Goal: Task Accomplishment & Management: Use online tool/utility

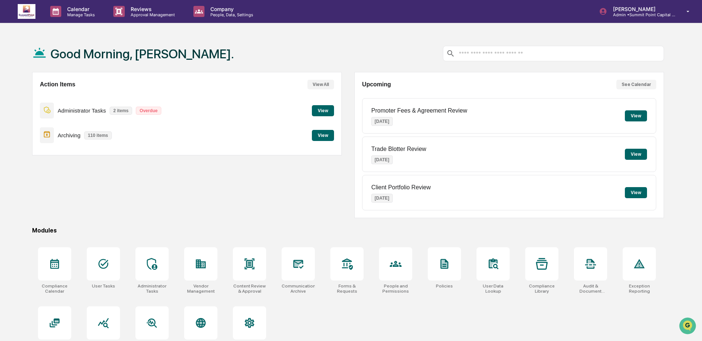
click at [332, 136] on button "View" at bounding box center [323, 135] width 22 height 11
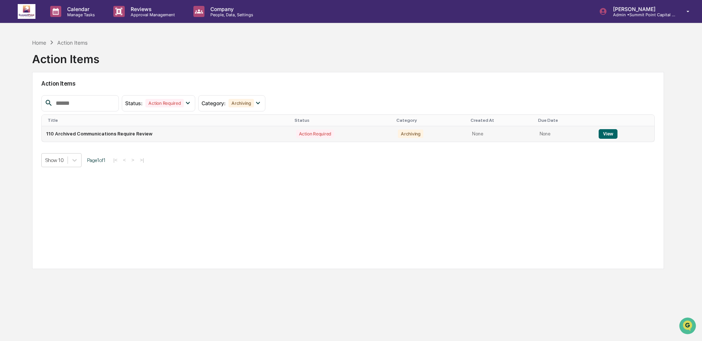
click at [136, 136] on td "110 Archived Communications Require Review" at bounding box center [167, 134] width 250 height 16
click at [601, 132] on button "View" at bounding box center [608, 134] width 19 height 10
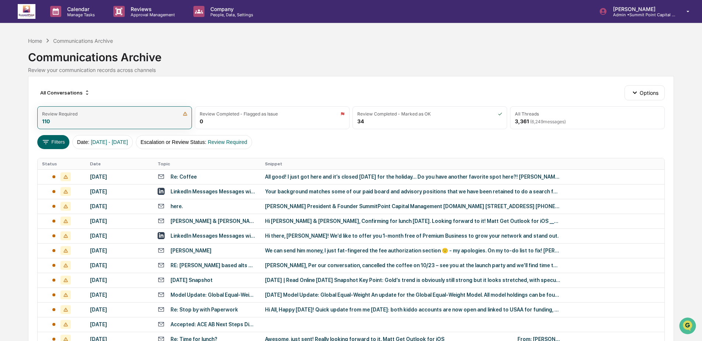
click at [160, 120] on div "Review Required 110" at bounding box center [114, 117] width 155 height 23
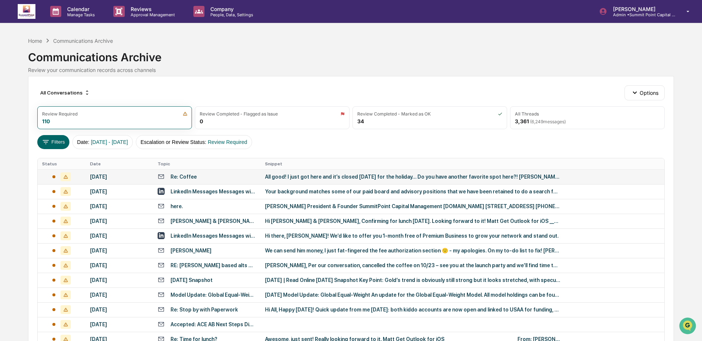
click at [199, 178] on div "Re: Coffee" at bounding box center [207, 176] width 99 height 7
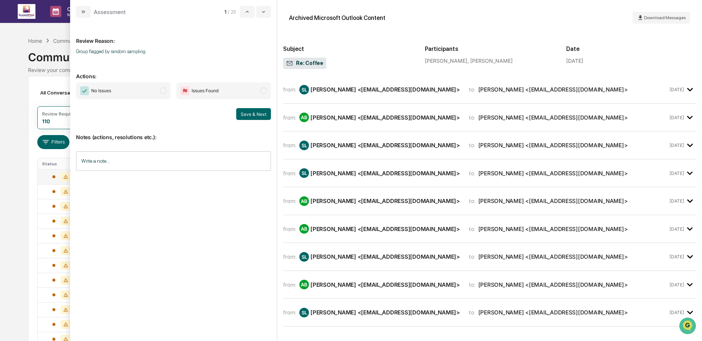
click at [123, 94] on span "No Issues" at bounding box center [123, 90] width 95 height 17
click at [269, 118] on button "Save & Next" at bounding box center [253, 114] width 35 height 12
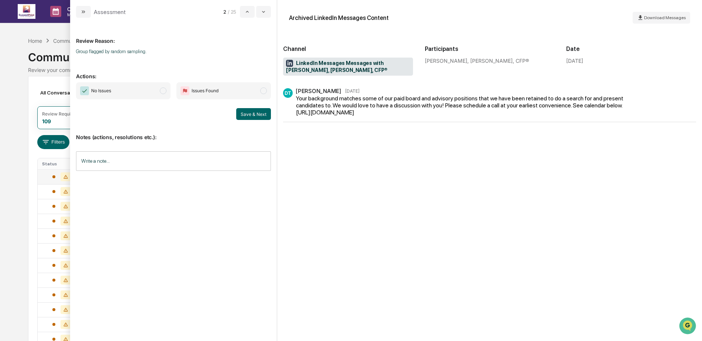
click at [144, 94] on span "No Issues" at bounding box center [123, 90] width 95 height 17
click at [259, 116] on button "Save & Next" at bounding box center [253, 114] width 35 height 12
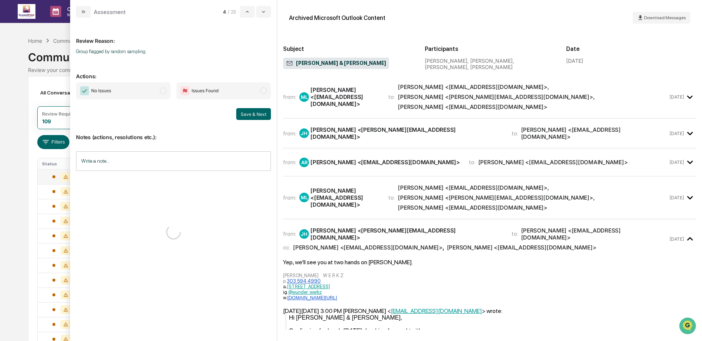
click at [139, 95] on span "No Issues" at bounding box center [123, 90] width 95 height 17
click at [251, 114] on button "Save & Next" at bounding box center [253, 114] width 35 height 12
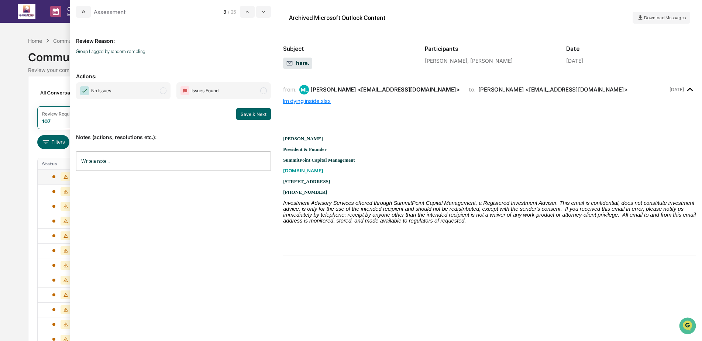
click at [153, 86] on span "No Issues" at bounding box center [123, 90] width 95 height 17
click at [241, 117] on button "Save & Next" at bounding box center [253, 114] width 35 height 12
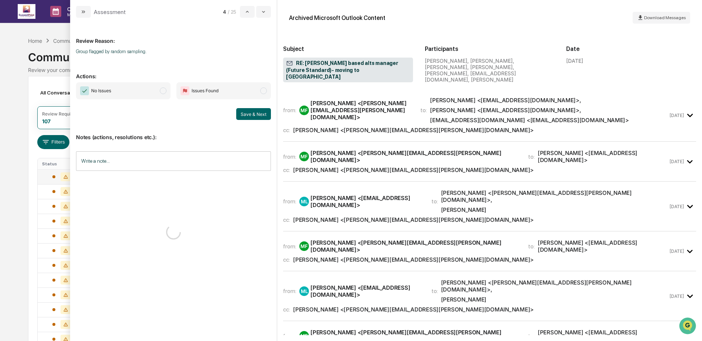
click at [131, 87] on span "No Issues" at bounding box center [123, 90] width 95 height 17
click at [255, 114] on button "Save & Next" at bounding box center [253, 114] width 35 height 12
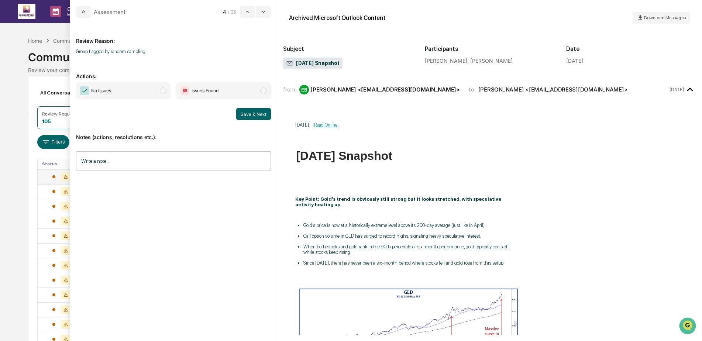
click at [144, 91] on span "No Issues" at bounding box center [123, 90] width 95 height 17
click at [256, 116] on button "Save & Next" at bounding box center [253, 114] width 35 height 12
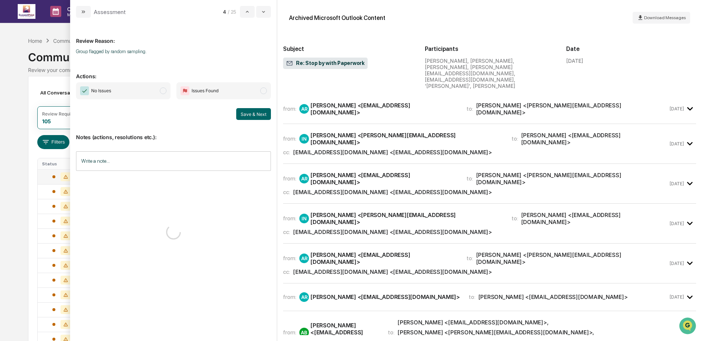
click at [144, 93] on span "No Issues" at bounding box center [123, 90] width 95 height 17
click at [247, 115] on button "Save & Next" at bounding box center [253, 114] width 35 height 12
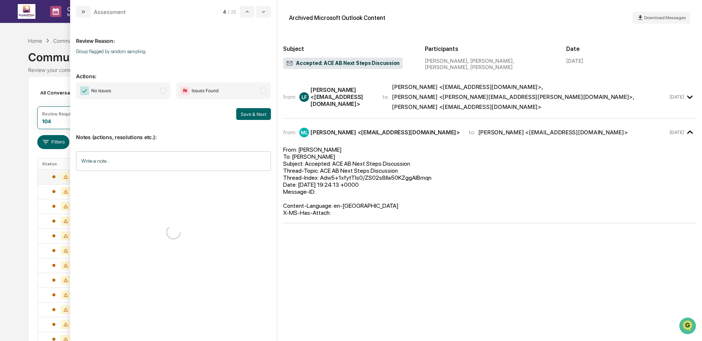
click at [147, 93] on span "No Issues" at bounding box center [123, 90] width 95 height 17
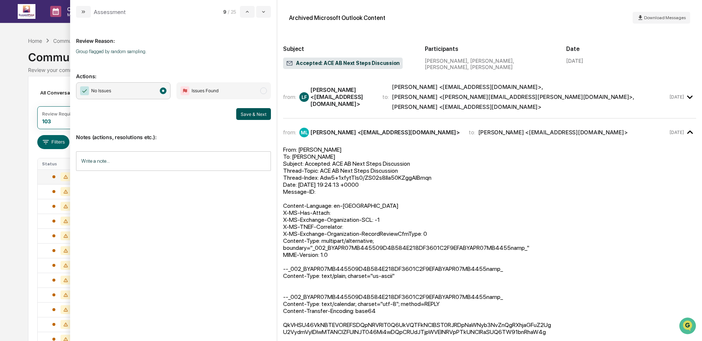
click at [249, 116] on button "Save & Next" at bounding box center [253, 114] width 35 height 12
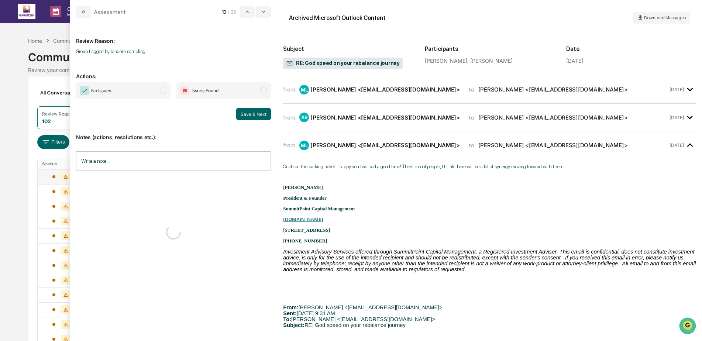
click at [142, 92] on span "No Issues" at bounding box center [123, 90] width 95 height 17
click at [253, 112] on button "Save & Next" at bounding box center [253, 114] width 35 height 12
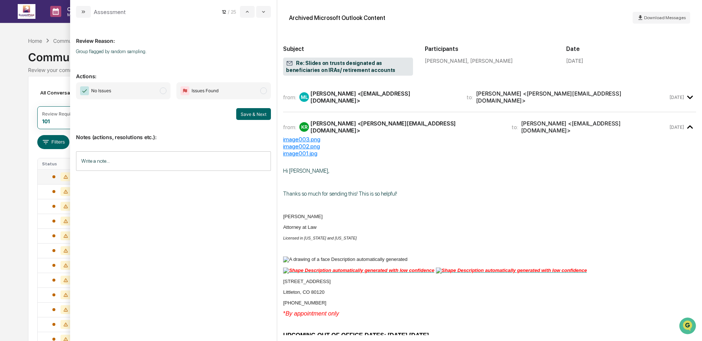
click at [159, 93] on span "No Issues" at bounding box center [123, 90] width 95 height 17
click at [249, 113] on button "Save & Next" at bounding box center [253, 114] width 35 height 12
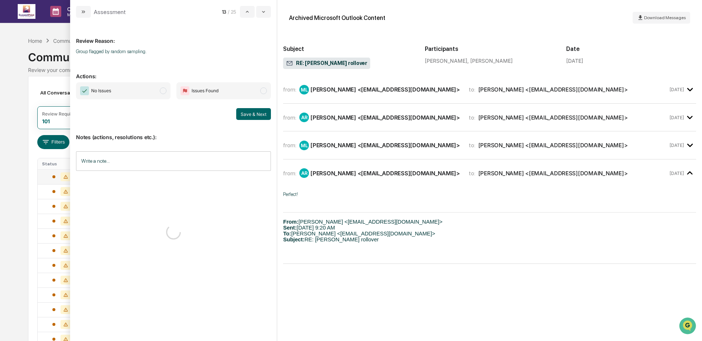
click at [120, 95] on span "No Issues" at bounding box center [123, 90] width 95 height 17
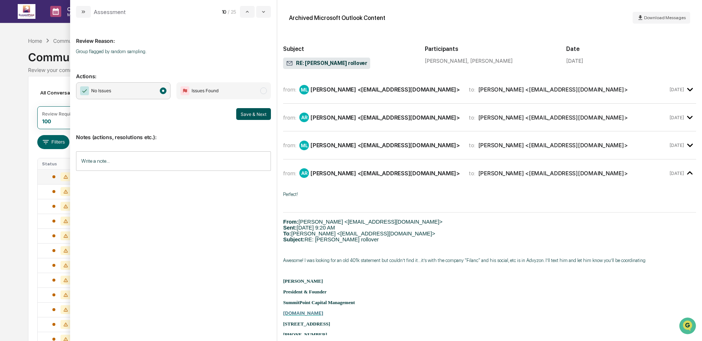
click at [255, 114] on button "Save & Next" at bounding box center [253, 114] width 35 height 12
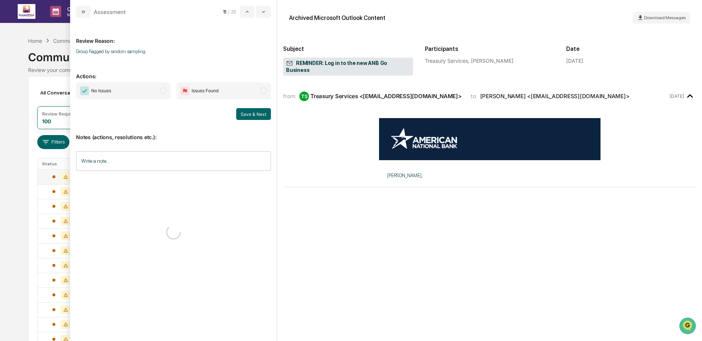
click at [143, 89] on span "No Issues" at bounding box center [123, 90] width 95 height 17
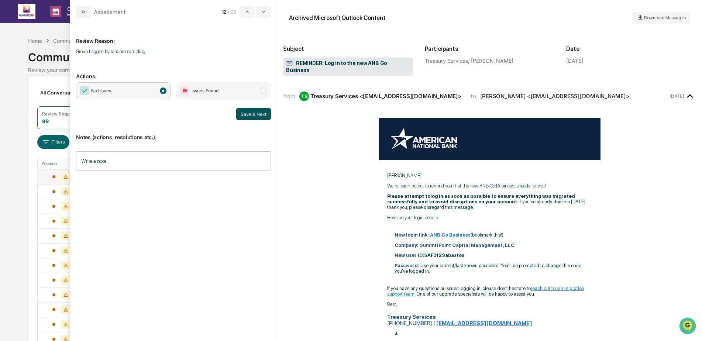
click at [258, 119] on button "Save & Next" at bounding box center [253, 114] width 35 height 12
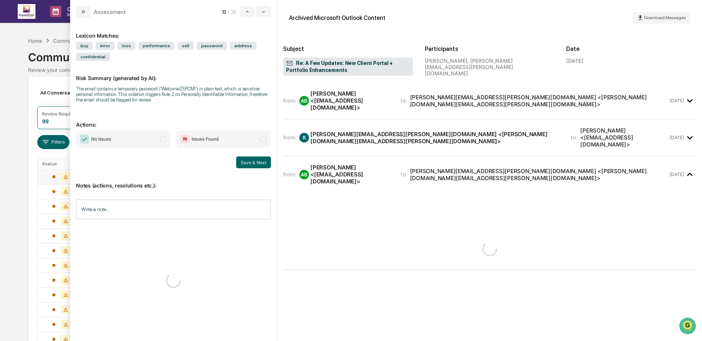
click at [131, 92] on div "The email contains a temporary password ('Welcome2SPCM!') in plain text, which …" at bounding box center [173, 94] width 195 height 17
click at [131, 139] on span "No Issues" at bounding box center [123, 139] width 95 height 17
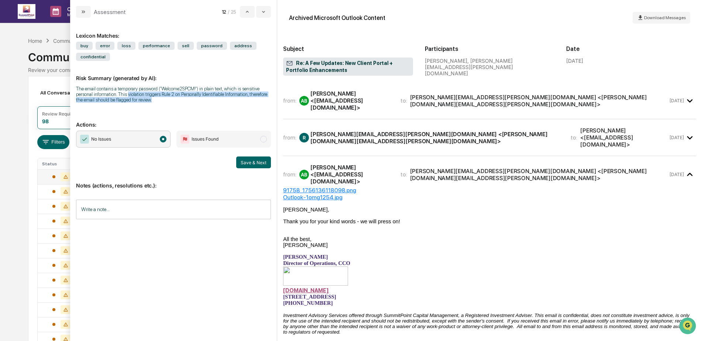
drag, startPoint x: 127, startPoint y: 96, endPoint x: 178, endPoint y: 98, distance: 50.7
click at [178, 98] on div "The email contains a temporary password ('Welcome2SPCM!') in plain text, which …" at bounding box center [173, 94] width 195 height 17
drag, startPoint x: 178, startPoint y: 98, endPoint x: 162, endPoint y: 99, distance: 16.3
click at [162, 99] on div "The email contains a temporary password ('Welcome2SPCM!') in plain text, which …" at bounding box center [173, 94] width 195 height 17
click at [256, 162] on button "Save & Next" at bounding box center [253, 163] width 35 height 12
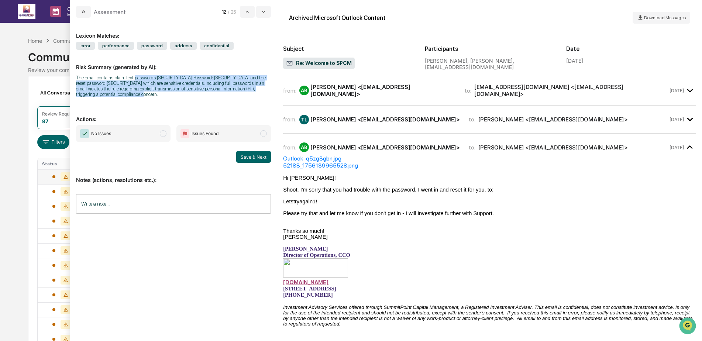
drag, startPoint x: 134, startPoint y: 77, endPoint x: 182, endPoint y: 102, distance: 54.0
click at [182, 102] on div "Risk Summary (generated by AI): The email contains plain-text passwords [SECURI…" at bounding box center [173, 76] width 195 height 52
drag, startPoint x: 182, startPoint y: 102, endPoint x: 149, endPoint y: 99, distance: 33.0
click at [149, 99] on div "Risk Summary (generated by AI): The email contains plain-text passwords [SECURI…" at bounding box center [173, 76] width 195 height 52
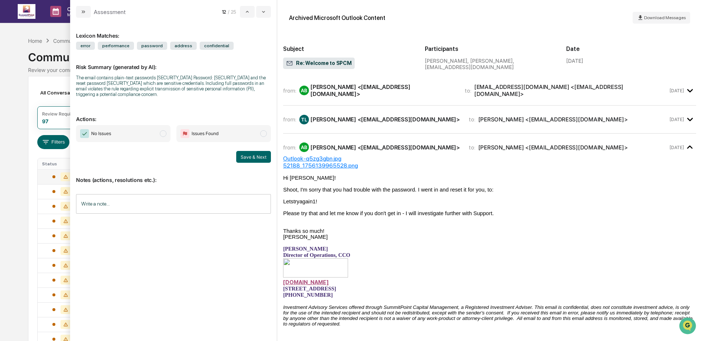
click at [146, 134] on span "No Issues" at bounding box center [123, 133] width 95 height 17
click at [250, 160] on button "Save & Next" at bounding box center [253, 157] width 35 height 12
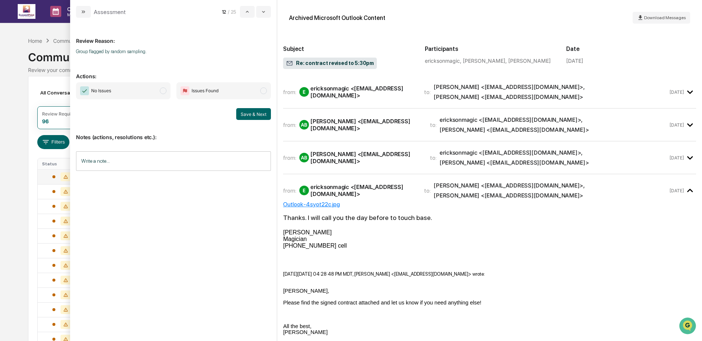
click at [134, 88] on span "No Issues" at bounding box center [123, 90] width 95 height 17
click at [250, 116] on button "Save & Next" at bounding box center [253, 114] width 35 height 12
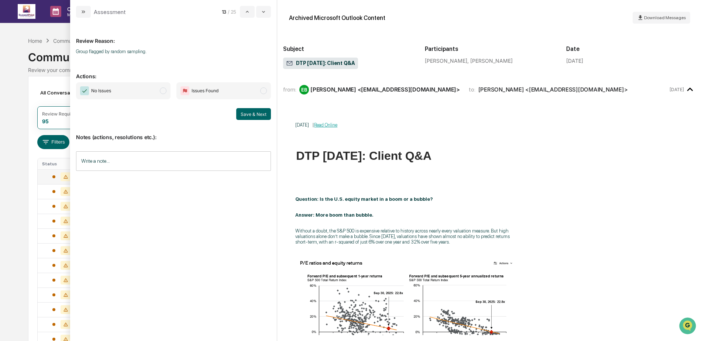
click at [133, 97] on span "No Issues" at bounding box center [123, 90] width 95 height 17
click at [255, 117] on button "Save & Next" at bounding box center [253, 114] width 35 height 12
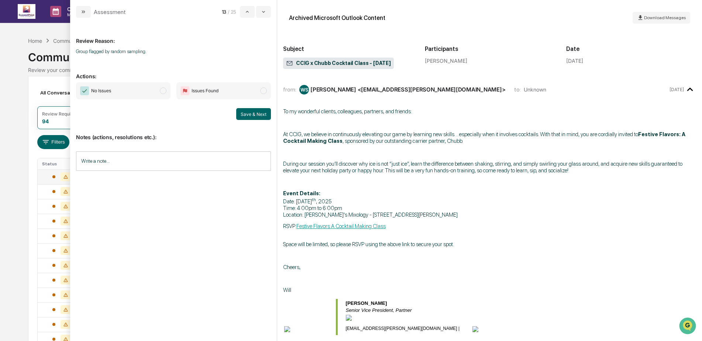
click at [118, 92] on span "No Issues" at bounding box center [123, 90] width 95 height 17
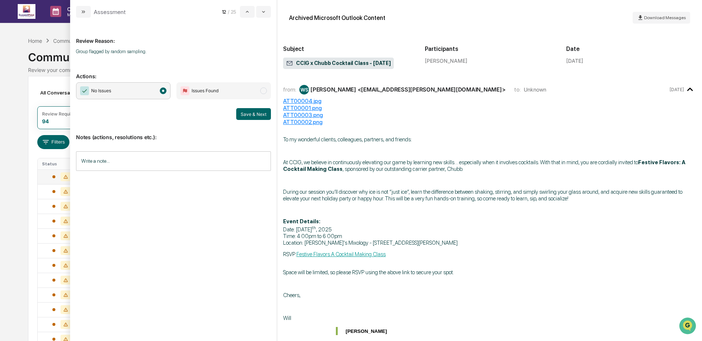
click at [256, 113] on button "Save & Next" at bounding box center [253, 114] width 35 height 12
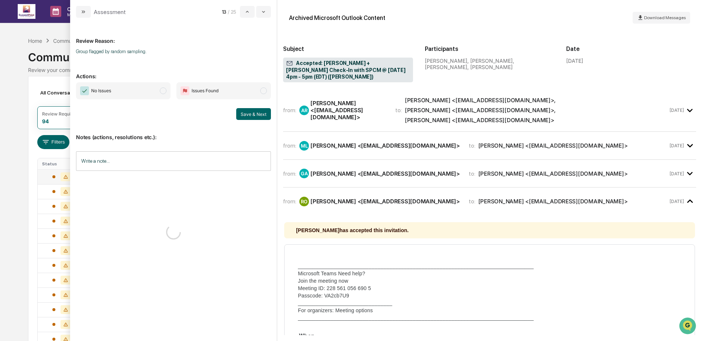
click at [136, 96] on span "No Issues" at bounding box center [123, 90] width 95 height 17
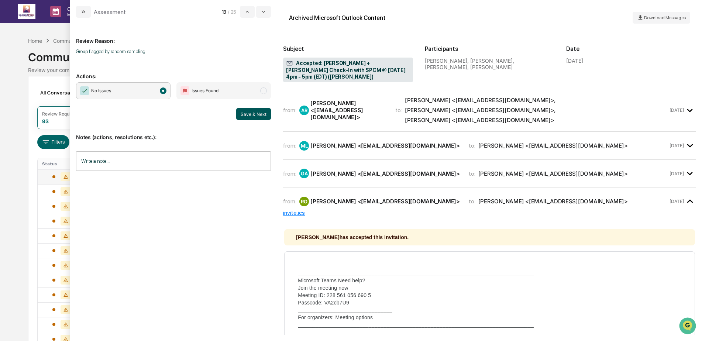
click at [242, 118] on button "Save & Next" at bounding box center [253, 114] width 35 height 12
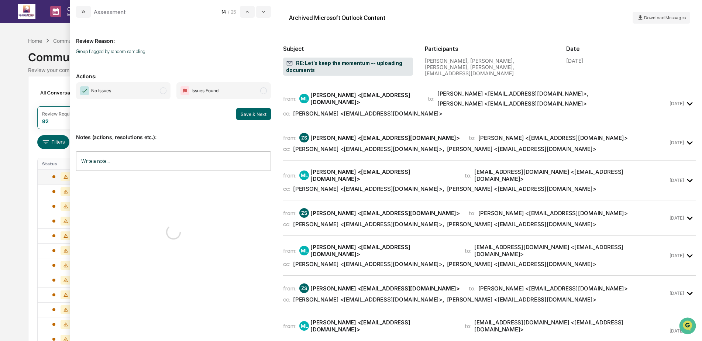
click at [125, 95] on span "No Issues" at bounding box center [123, 90] width 95 height 17
click at [259, 115] on button "Save & Next" at bounding box center [253, 114] width 35 height 12
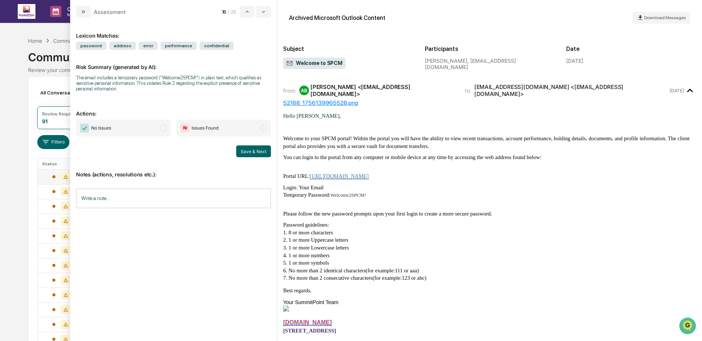
click at [124, 123] on span "No Issues" at bounding box center [123, 128] width 95 height 17
click at [256, 153] on button "Save & Next" at bounding box center [253, 152] width 35 height 12
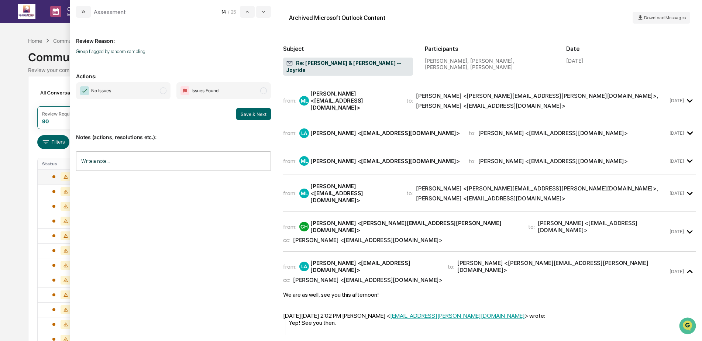
click at [126, 92] on span "No Issues" at bounding box center [123, 90] width 95 height 17
click at [250, 117] on button "Save & Next" at bounding box center [253, 114] width 35 height 12
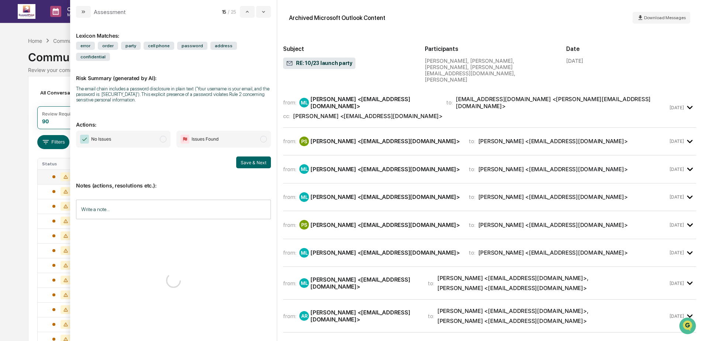
click at [124, 131] on span "No Issues" at bounding box center [123, 139] width 95 height 17
click at [259, 157] on button "Save & Next" at bounding box center [253, 163] width 35 height 12
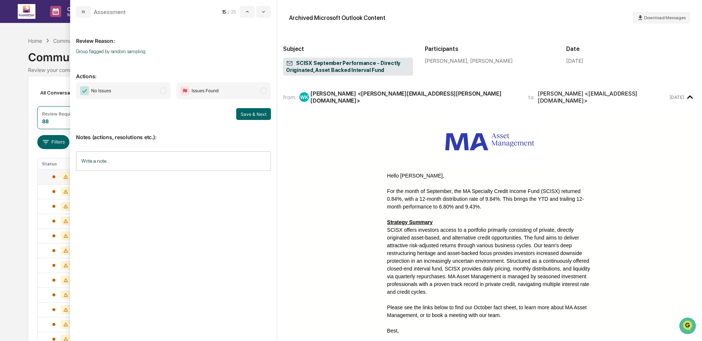
click at [129, 96] on span "No Issues" at bounding box center [123, 90] width 95 height 17
click at [250, 119] on button "Save & Next" at bounding box center [253, 114] width 35 height 12
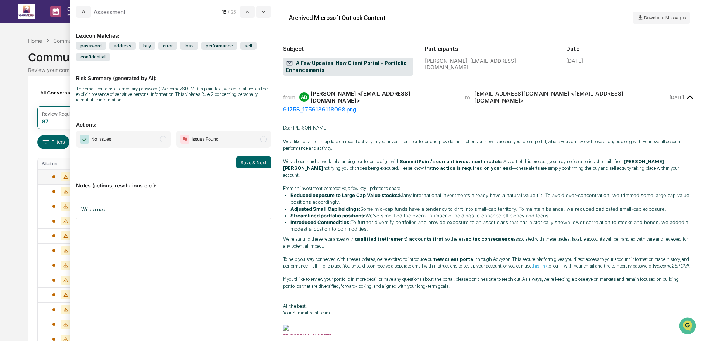
click at [134, 136] on span "No Issues" at bounding box center [123, 139] width 95 height 17
click at [254, 164] on button "Save & Next" at bounding box center [253, 163] width 35 height 12
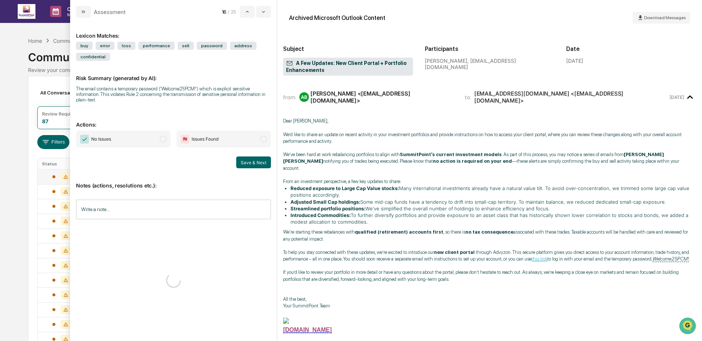
click at [137, 131] on span "No Issues" at bounding box center [123, 139] width 95 height 17
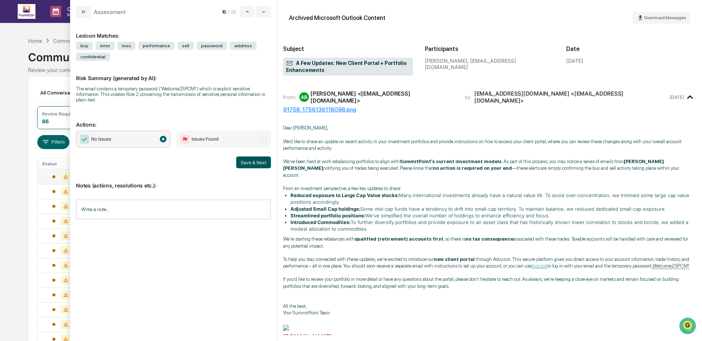
click at [253, 158] on button "Save & Next" at bounding box center [253, 163] width 35 height 12
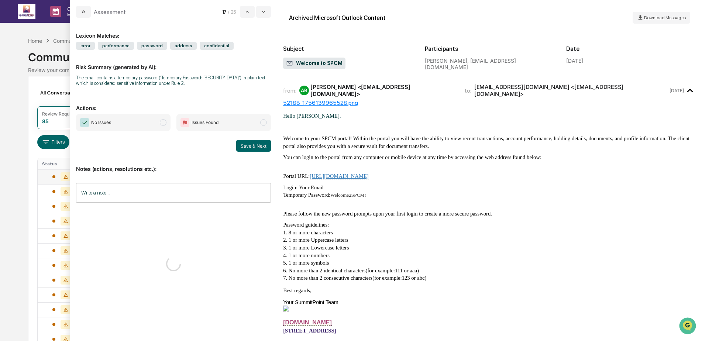
click at [126, 125] on span "No Issues" at bounding box center [123, 122] width 95 height 17
click at [245, 148] on button "Save & Next" at bounding box center [253, 146] width 35 height 12
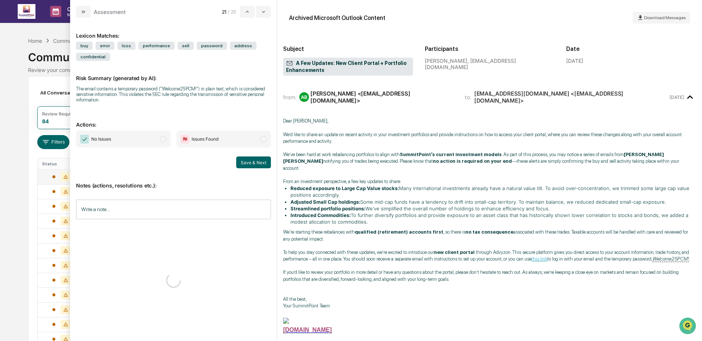
click at [130, 136] on span "No Issues" at bounding box center [123, 139] width 95 height 17
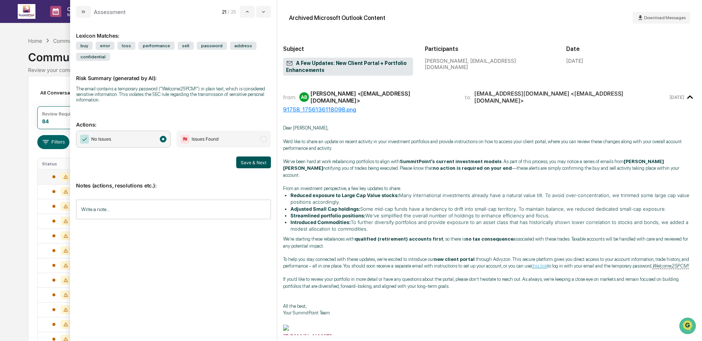
click at [261, 167] on button "Save & Next" at bounding box center [253, 163] width 35 height 12
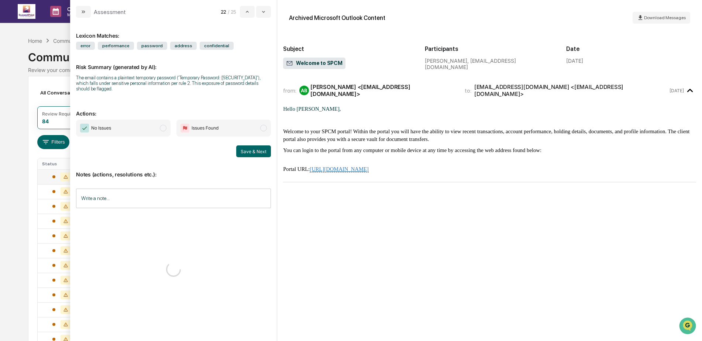
click at [147, 130] on span "No Issues" at bounding box center [123, 128] width 95 height 17
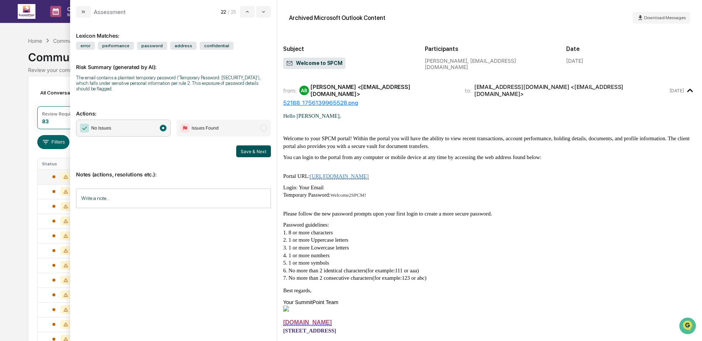
click at [246, 154] on button "Save & Next" at bounding box center [253, 152] width 35 height 12
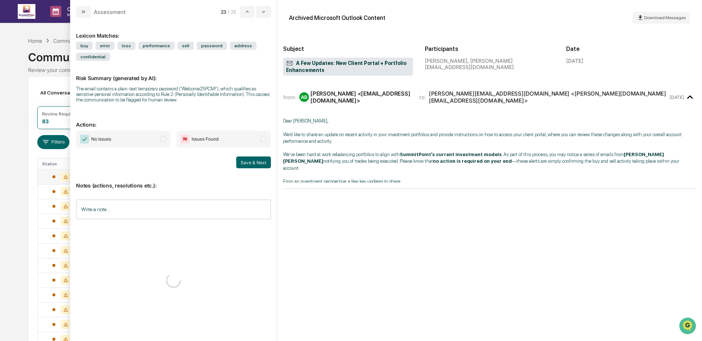
click at [129, 138] on span "No Issues" at bounding box center [123, 139] width 95 height 17
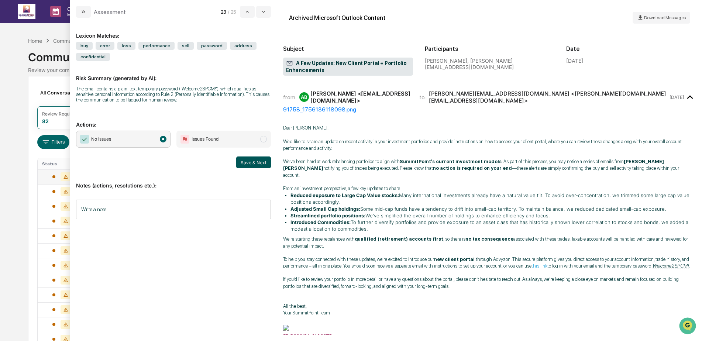
click at [248, 160] on button "Save & Next" at bounding box center [253, 163] width 35 height 12
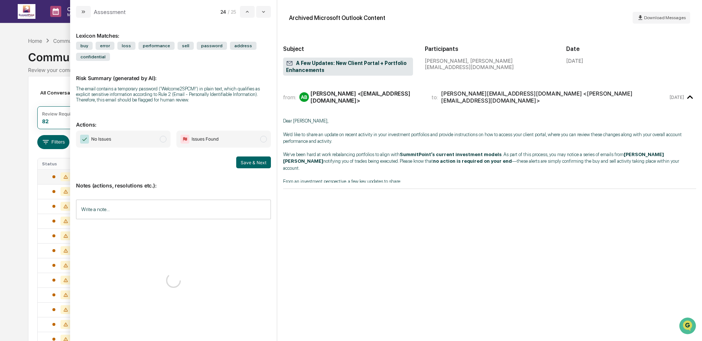
click at [136, 142] on span "No Issues" at bounding box center [123, 139] width 95 height 17
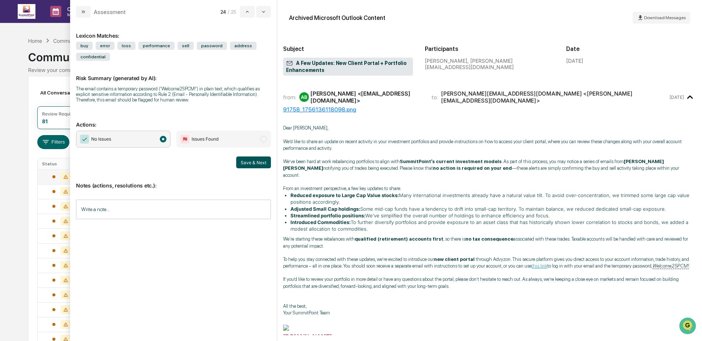
click at [253, 166] on button "Save & Next" at bounding box center [253, 163] width 35 height 12
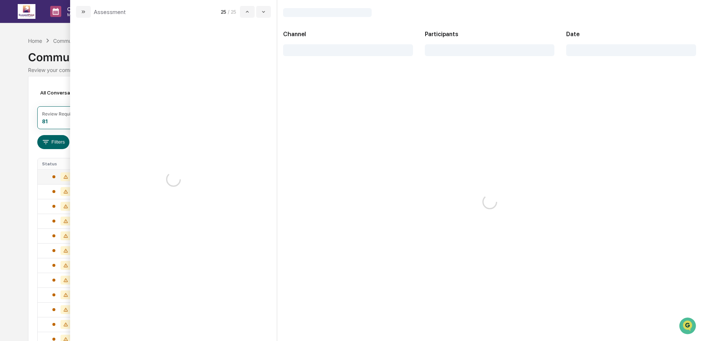
click at [148, 136] on div "modal" at bounding box center [173, 180] width 207 height 324
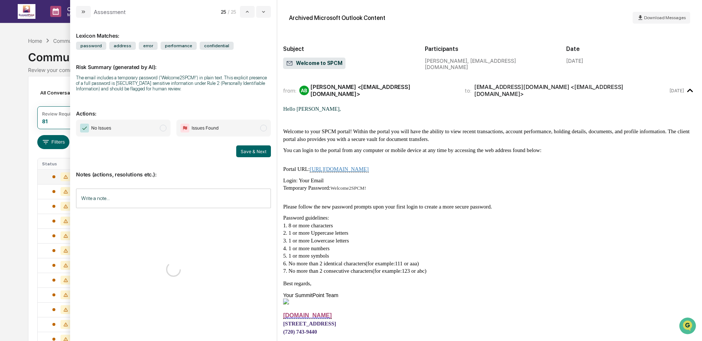
click at [148, 131] on span "No Issues" at bounding box center [123, 128] width 95 height 17
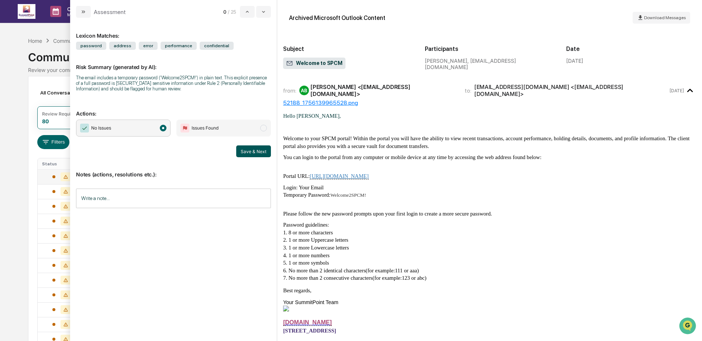
click at [259, 152] on button "Save & Next" at bounding box center [253, 152] width 35 height 12
click at [246, 153] on button "Save & Next" at bounding box center [253, 152] width 35 height 12
click at [131, 137] on div "No Issues Issues Found Save & Next" at bounding box center [173, 139] width 195 height 38
click at [154, 129] on span "No Issues" at bounding box center [123, 128] width 95 height 17
click at [257, 151] on button "Save & Next" at bounding box center [253, 152] width 35 height 12
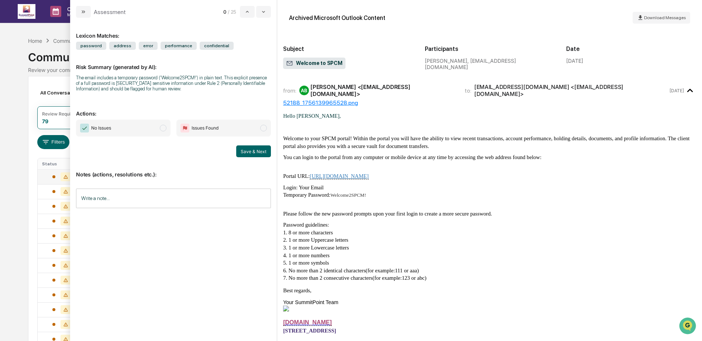
click at [147, 128] on span "No Issues" at bounding box center [123, 128] width 95 height 17
click at [244, 150] on button "Save & Next" at bounding box center [253, 152] width 35 height 12
click at [148, 131] on span "No Issues" at bounding box center [123, 128] width 95 height 17
click at [257, 153] on button "Save & Next" at bounding box center [253, 152] width 35 height 12
click at [138, 129] on span "No Issues" at bounding box center [123, 128] width 95 height 17
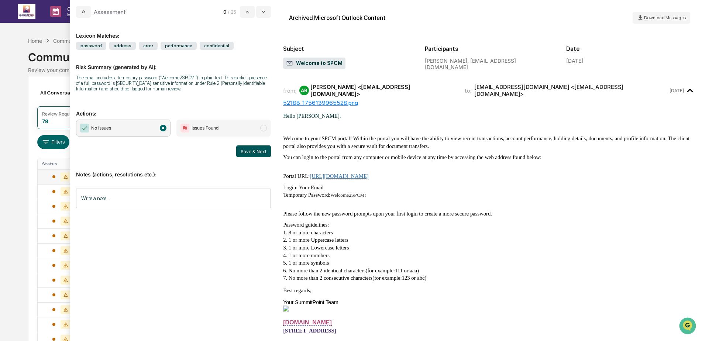
click at [242, 152] on button "Save & Next" at bounding box center [253, 152] width 35 height 12
click at [119, 131] on span "No Issues" at bounding box center [123, 128] width 95 height 17
click at [248, 151] on button "Save & Next" at bounding box center [253, 152] width 35 height 12
click at [138, 129] on span "No Issues" at bounding box center [123, 128] width 95 height 17
click at [254, 153] on button "Save & Next" at bounding box center [253, 152] width 35 height 12
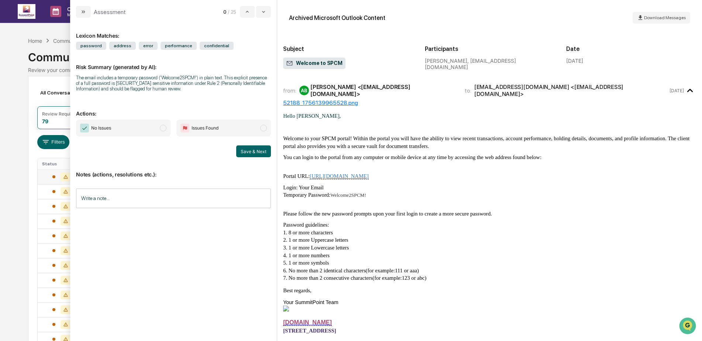
click at [142, 129] on span "No Issues" at bounding box center [123, 128] width 95 height 17
click at [255, 151] on button "Save & Next" at bounding box center [253, 152] width 35 height 12
click at [119, 129] on span "No Issues" at bounding box center [123, 128] width 95 height 17
click at [250, 153] on button "Save & Next" at bounding box center [253, 152] width 35 height 12
click at [263, 11] on icon "modal" at bounding box center [264, 12] width 6 height 6
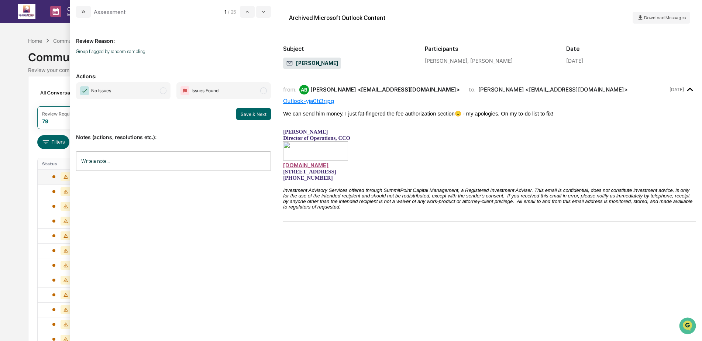
click at [129, 92] on span "No Issues" at bounding box center [123, 90] width 95 height 17
click at [263, 115] on button "Save & Next" at bounding box center [253, 114] width 35 height 12
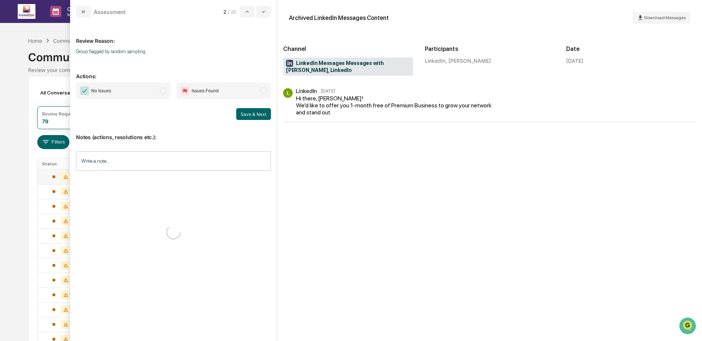
click at [140, 97] on span "No Issues" at bounding box center [123, 90] width 95 height 17
click at [255, 114] on button "Save & Next" at bounding box center [253, 114] width 35 height 12
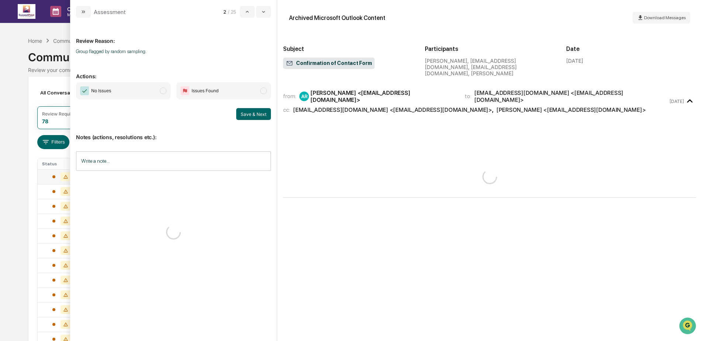
click at [111, 92] on span "No Issues" at bounding box center [101, 90] width 20 height 7
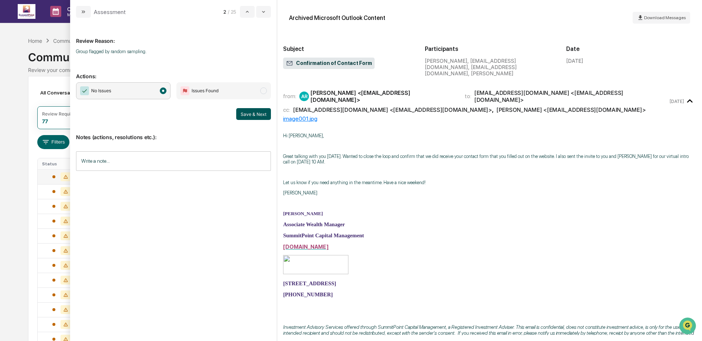
click at [262, 114] on button "Save & Next" at bounding box center [253, 114] width 35 height 12
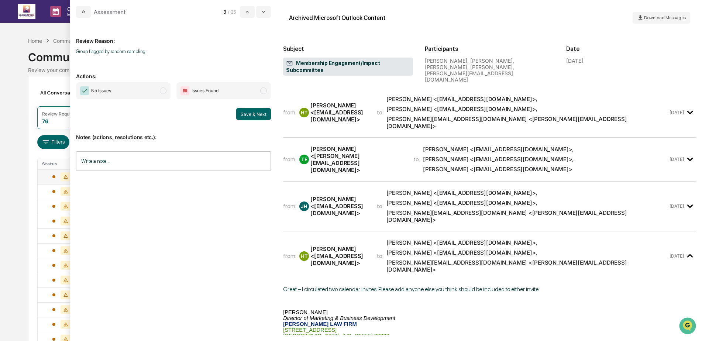
click at [120, 92] on span "No Issues" at bounding box center [123, 90] width 95 height 17
click at [250, 116] on button "Save & Next" at bounding box center [253, 114] width 35 height 12
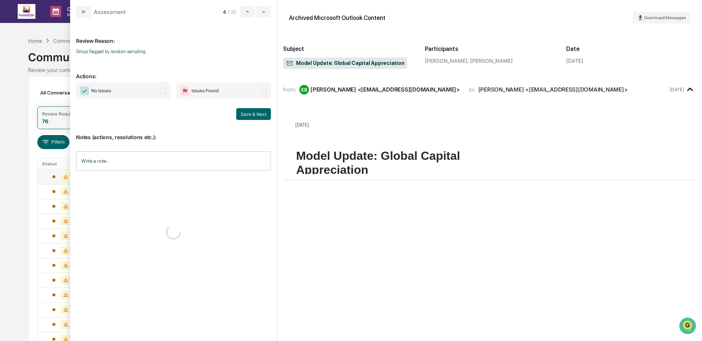
click at [43, 114] on div "Review Required" at bounding box center [59, 114] width 35 height 6
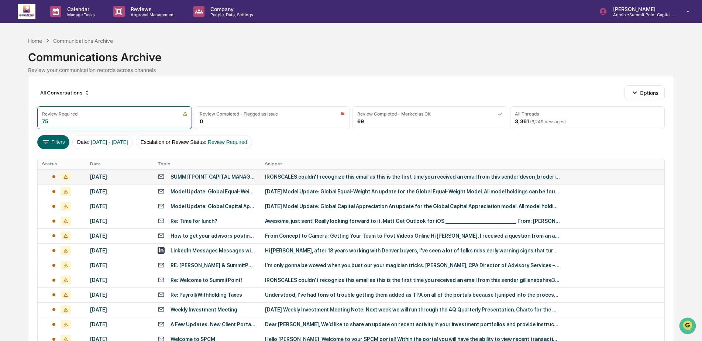
click at [131, 177] on div "[DATE]" at bounding box center [119, 177] width 59 height 6
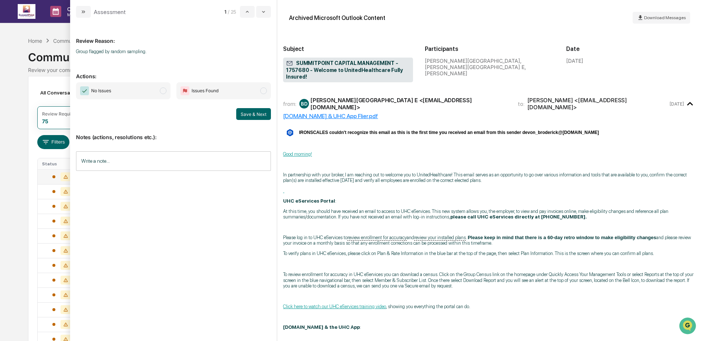
click at [152, 98] on span "No Issues" at bounding box center [123, 90] width 95 height 17
click at [249, 116] on button "Save & Next" at bounding box center [253, 114] width 35 height 12
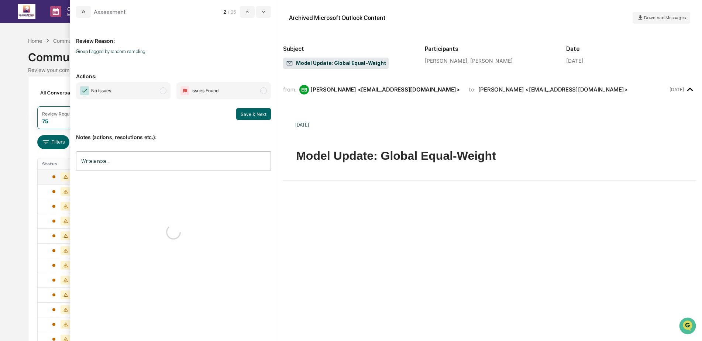
click at [132, 95] on span "No Issues" at bounding box center [123, 90] width 95 height 17
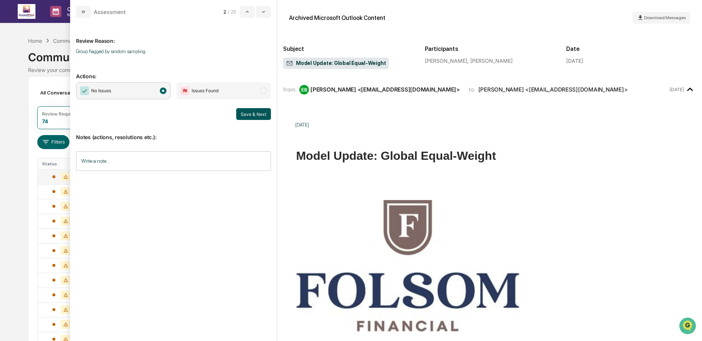
click at [262, 114] on button "Save & Next" at bounding box center [253, 114] width 35 height 12
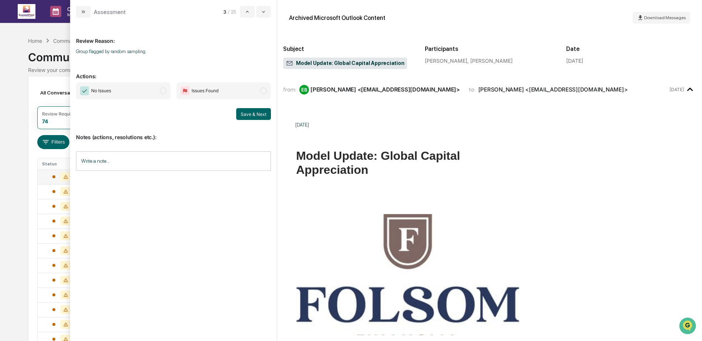
click at [145, 96] on span "No Issues" at bounding box center [123, 90] width 95 height 17
click at [253, 114] on button "Save & Next" at bounding box center [253, 114] width 35 height 12
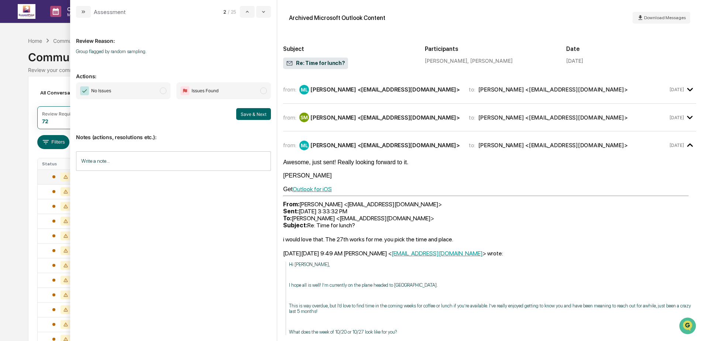
click at [131, 86] on span "No Issues" at bounding box center [123, 90] width 95 height 17
click at [250, 115] on button "Save & Next" at bounding box center [253, 114] width 35 height 12
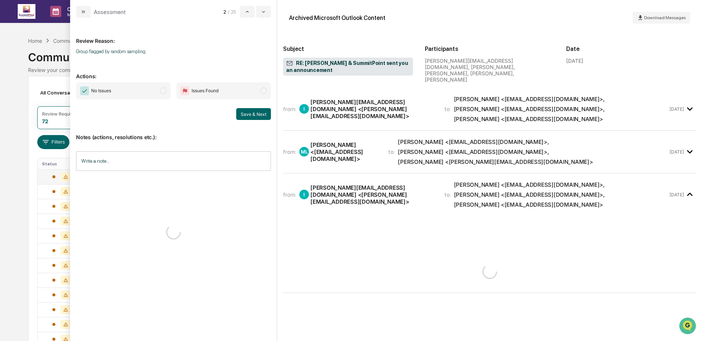
click at [145, 92] on span "No Issues" at bounding box center [123, 90] width 95 height 17
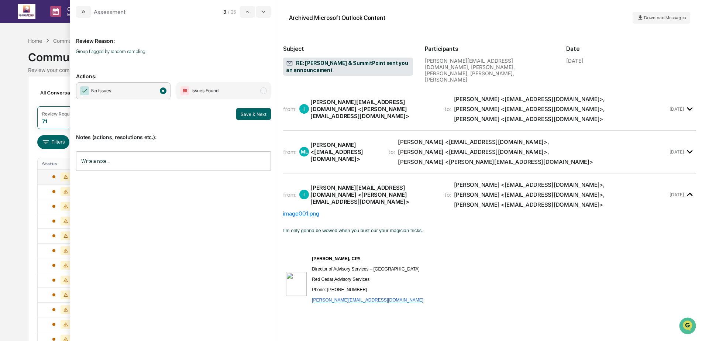
drag, startPoint x: 257, startPoint y: 114, endPoint x: 234, endPoint y: 117, distance: 23.9
click at [257, 114] on button "Save & Next" at bounding box center [253, 114] width 35 height 12
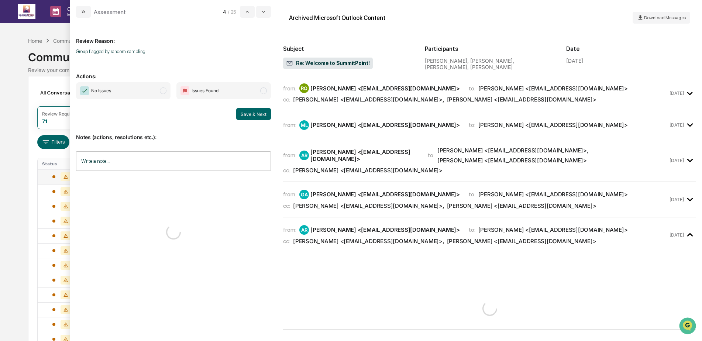
click at [138, 94] on span "No Issues" at bounding box center [123, 90] width 95 height 17
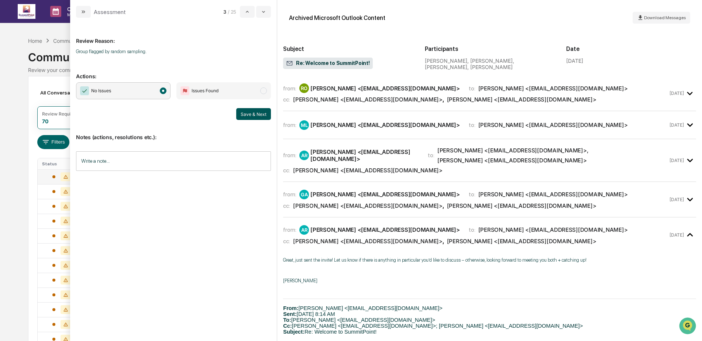
click at [248, 116] on button "Save & Next" at bounding box center [253, 114] width 35 height 12
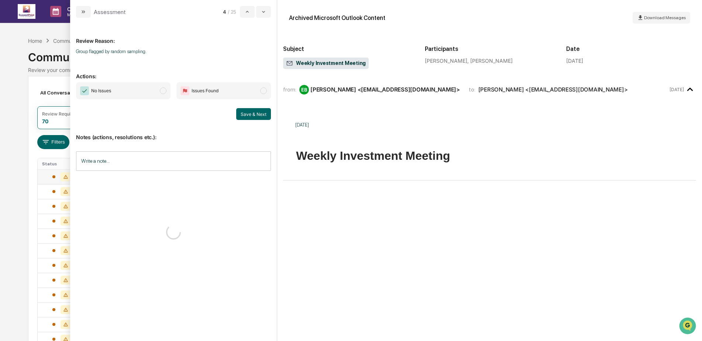
click at [130, 88] on span "No Issues" at bounding box center [123, 90] width 95 height 17
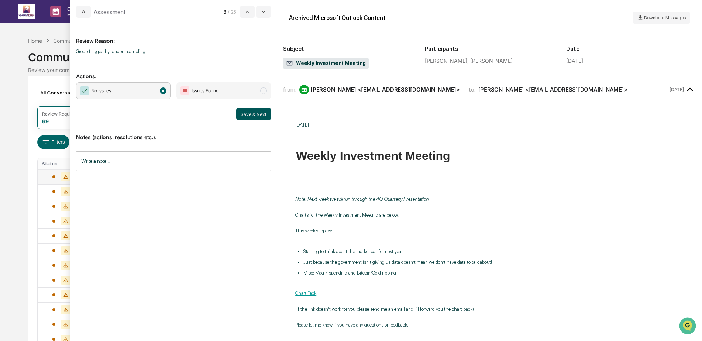
click at [250, 112] on button "Save & Next" at bounding box center [253, 114] width 35 height 12
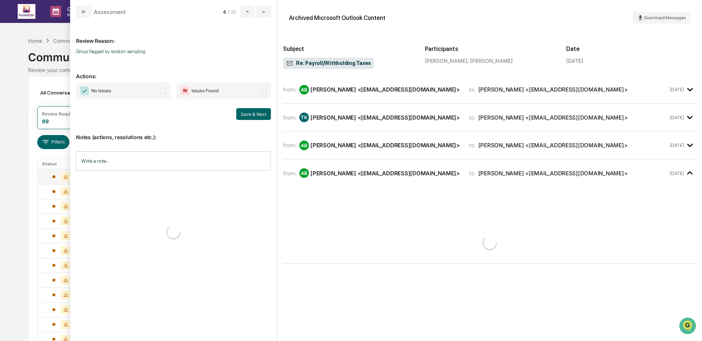
click at [150, 89] on span "No Issues" at bounding box center [123, 90] width 95 height 17
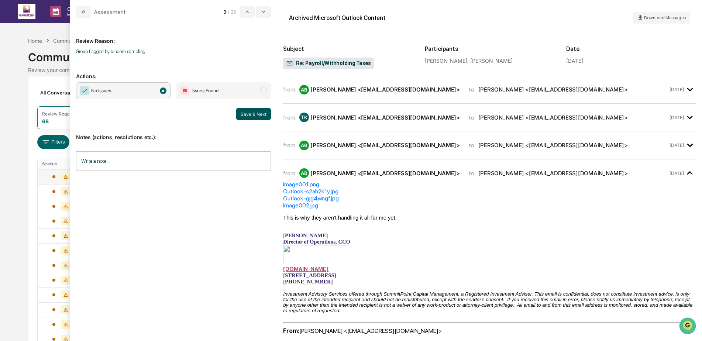
click at [256, 116] on button "Save & Next" at bounding box center [253, 114] width 35 height 12
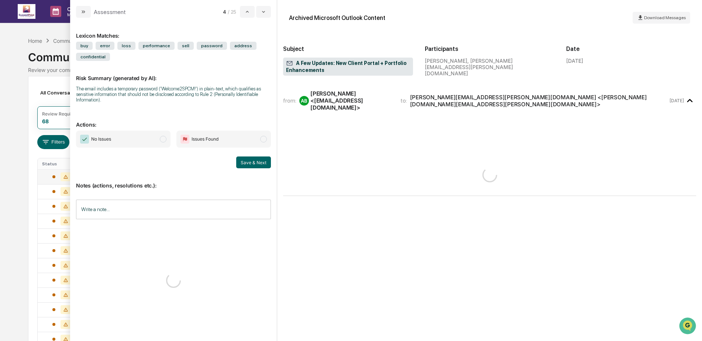
click at [147, 90] on div "The email includes a temporary password ('Welcome2SPCM!') in plain-text, which …" at bounding box center [173, 94] width 195 height 17
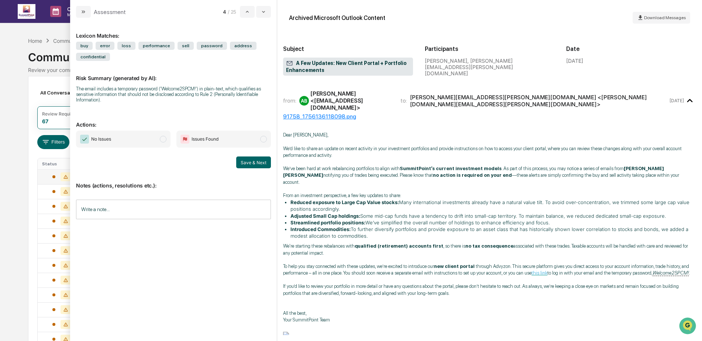
click at [137, 144] on span "No Issues" at bounding box center [123, 139] width 95 height 17
click at [252, 162] on button "Save & Next" at bounding box center [253, 163] width 35 height 12
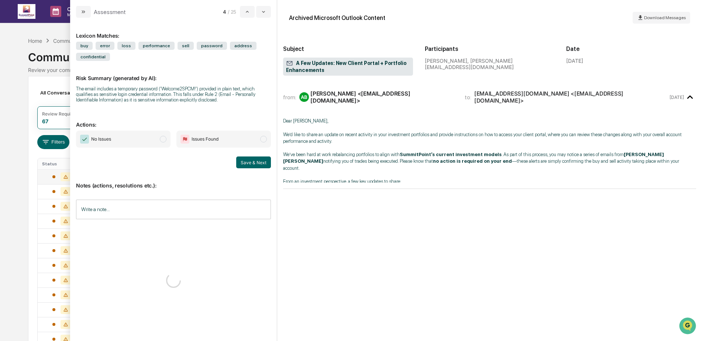
click at [136, 138] on span "No Issues" at bounding box center [123, 139] width 95 height 17
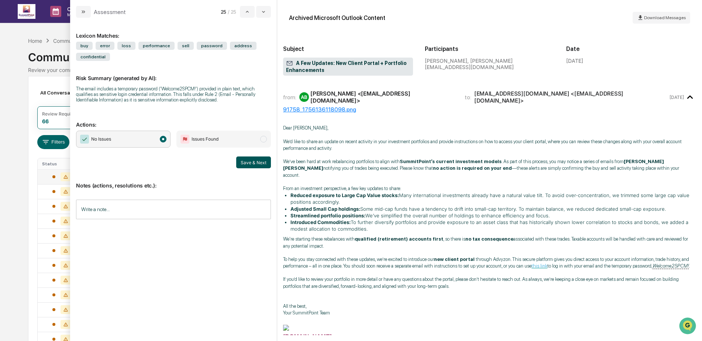
click at [254, 162] on button "Save & Next" at bounding box center [253, 163] width 35 height 12
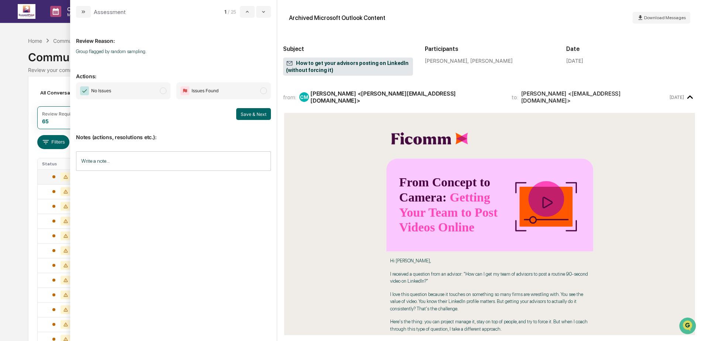
click at [127, 88] on span "No Issues" at bounding box center [123, 90] width 95 height 17
click at [251, 117] on button "Save & Next" at bounding box center [253, 114] width 35 height 12
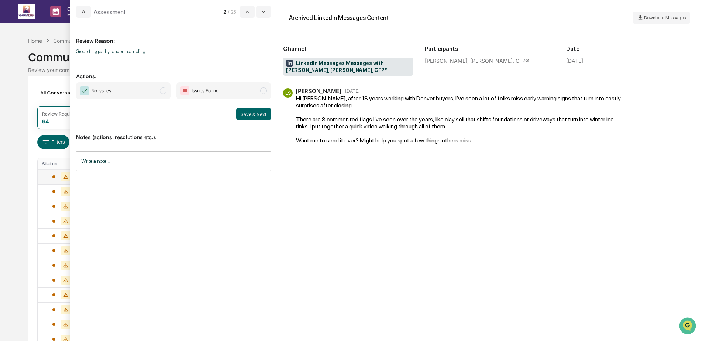
click at [124, 89] on span "No Issues" at bounding box center [123, 90] width 95 height 17
click at [261, 114] on button "Save & Next" at bounding box center [253, 114] width 35 height 12
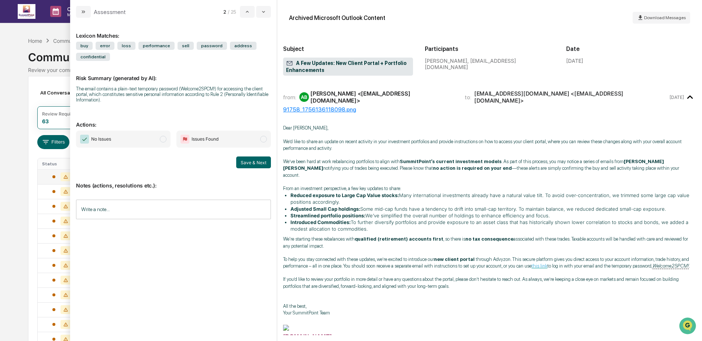
click at [129, 136] on span "No Issues" at bounding box center [123, 139] width 95 height 17
click at [260, 162] on button "Save & Next" at bounding box center [253, 163] width 35 height 12
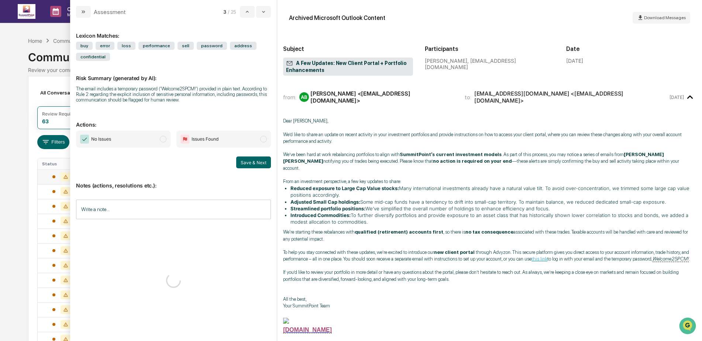
click at [149, 137] on span "No Issues" at bounding box center [123, 139] width 95 height 17
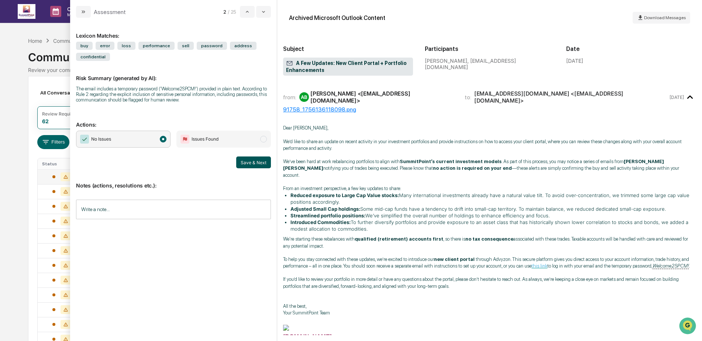
click at [251, 162] on button "Save & Next" at bounding box center [253, 163] width 35 height 12
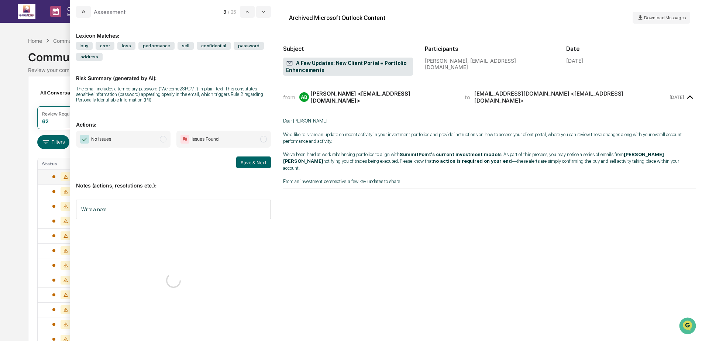
click at [135, 140] on span "No Issues" at bounding box center [123, 139] width 95 height 17
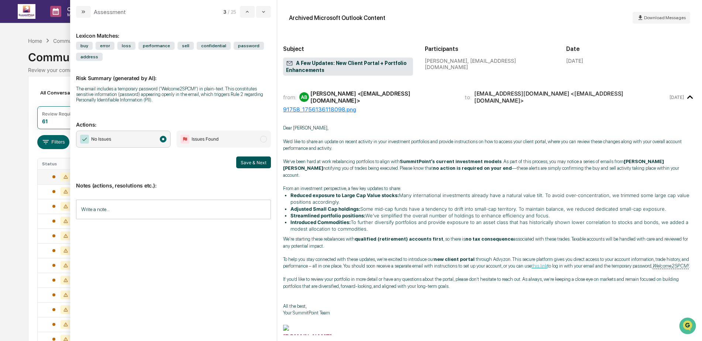
click at [256, 167] on button "Save & Next" at bounding box center [253, 163] width 35 height 12
click at [126, 140] on span "No Issues" at bounding box center [123, 139] width 95 height 17
click at [252, 161] on button "Save & Next" at bounding box center [253, 163] width 35 height 12
click at [262, 16] on button "modal" at bounding box center [263, 12] width 15 height 12
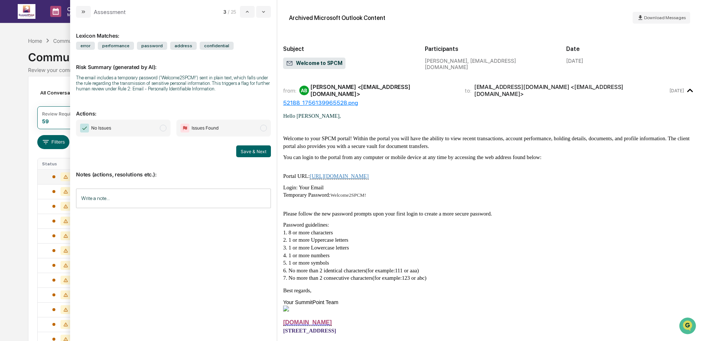
click at [123, 127] on span "No Issues" at bounding box center [123, 128] width 95 height 17
click at [262, 150] on button "Save & Next" at bounding box center [253, 152] width 35 height 12
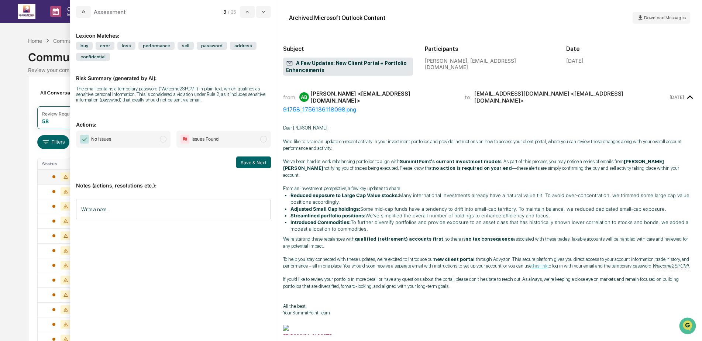
click at [113, 143] on span "No Issues" at bounding box center [123, 139] width 95 height 17
click at [245, 162] on button "Save & Next" at bounding box center [253, 163] width 35 height 12
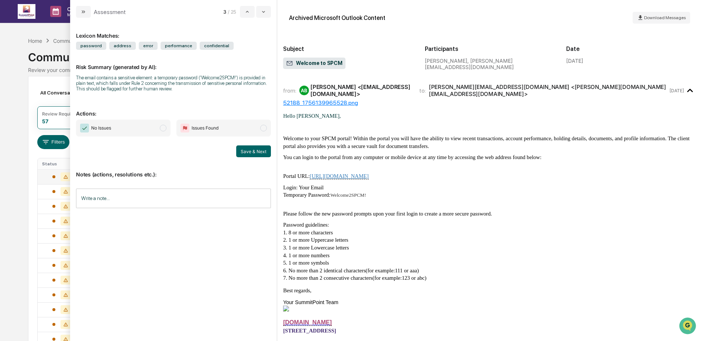
click at [154, 133] on span "No Issues" at bounding box center [123, 128] width 95 height 17
click at [247, 154] on button "Save & Next" at bounding box center [253, 152] width 35 height 12
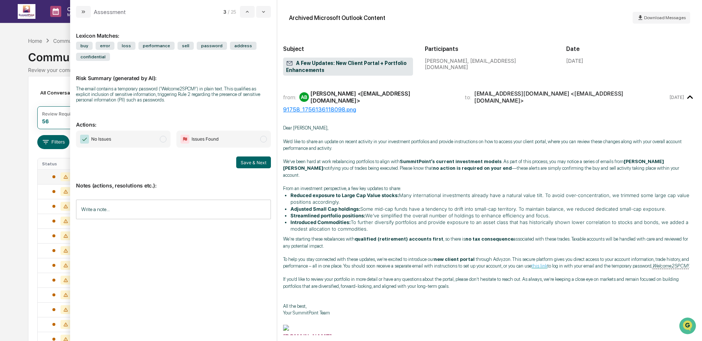
click at [140, 136] on span "No Issues" at bounding box center [123, 139] width 95 height 17
click at [252, 162] on button "Save & Next" at bounding box center [253, 163] width 35 height 12
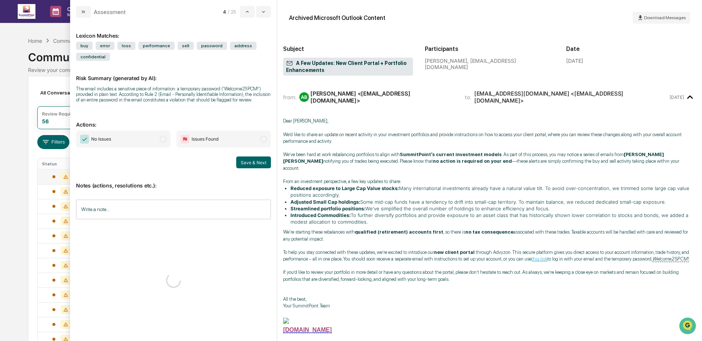
click at [140, 140] on span "No Issues" at bounding box center [123, 139] width 95 height 17
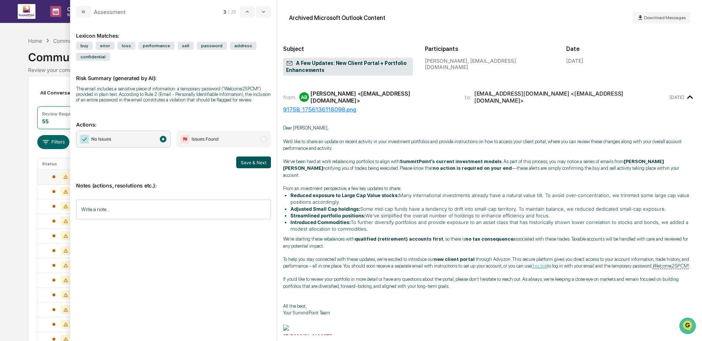
click at [251, 164] on button "Save & Next" at bounding box center [253, 163] width 35 height 12
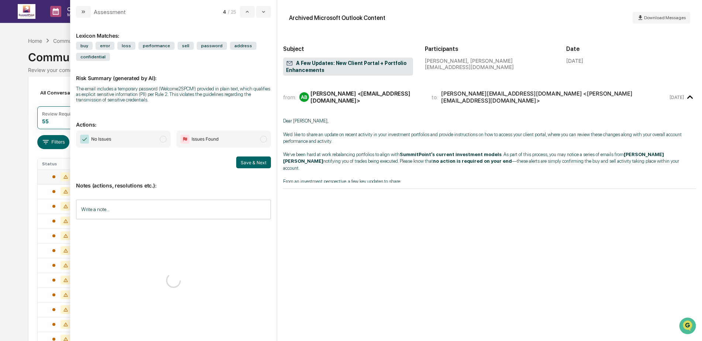
click at [128, 132] on span "No Issues" at bounding box center [123, 139] width 95 height 17
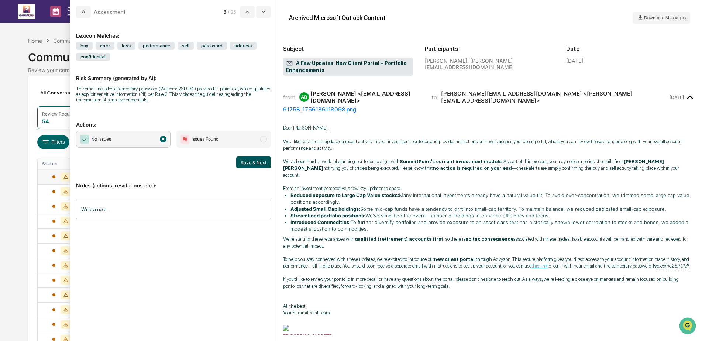
click at [251, 162] on button "Save & Next" at bounding box center [253, 163] width 35 height 12
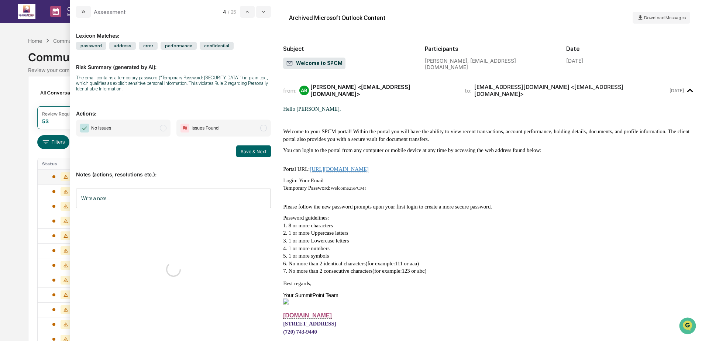
click at [130, 130] on span "No Issues" at bounding box center [123, 128] width 95 height 17
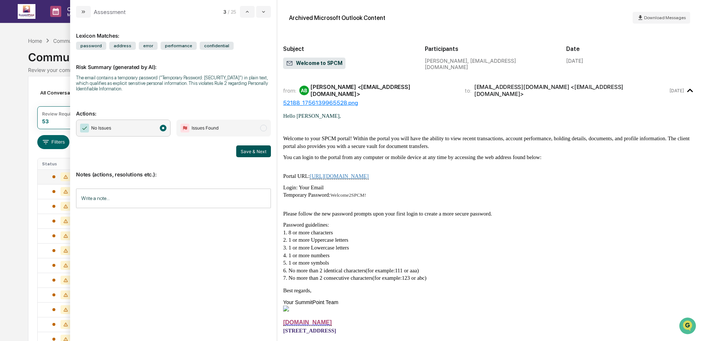
click at [259, 156] on button "Save & Next" at bounding box center [253, 152] width 35 height 12
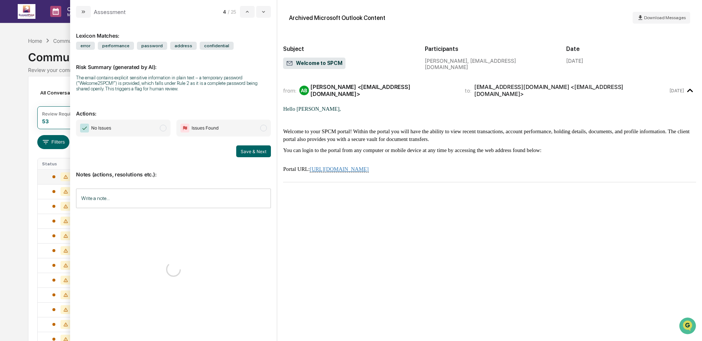
click at [126, 123] on span "No Issues" at bounding box center [123, 128] width 95 height 17
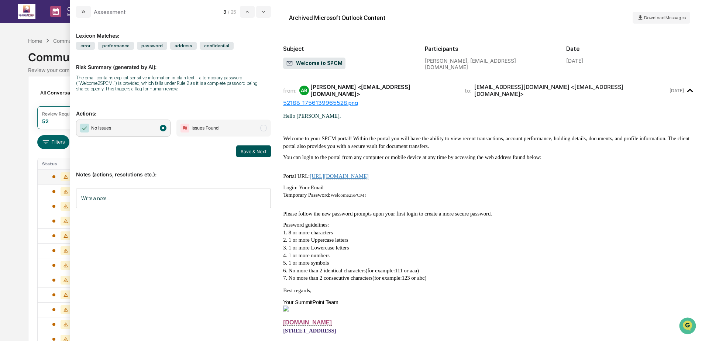
click at [257, 151] on button "Save & Next" at bounding box center [253, 152] width 35 height 12
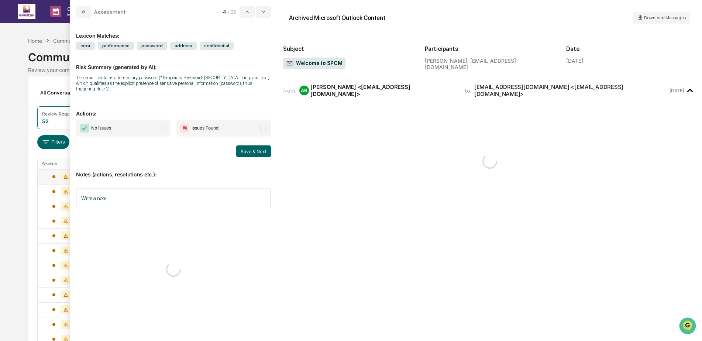
click at [131, 124] on span "No Issues" at bounding box center [123, 128] width 95 height 17
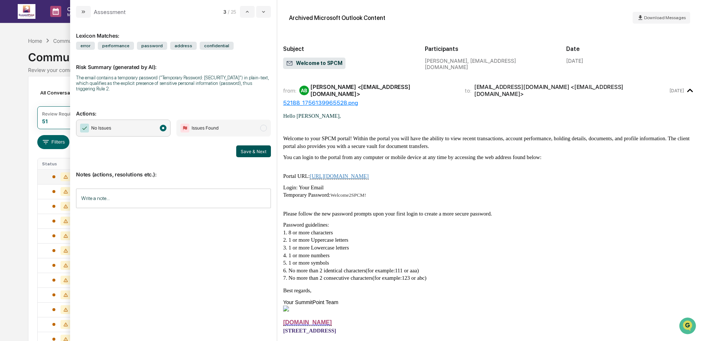
click at [258, 152] on button "Save & Next" at bounding box center [253, 152] width 35 height 12
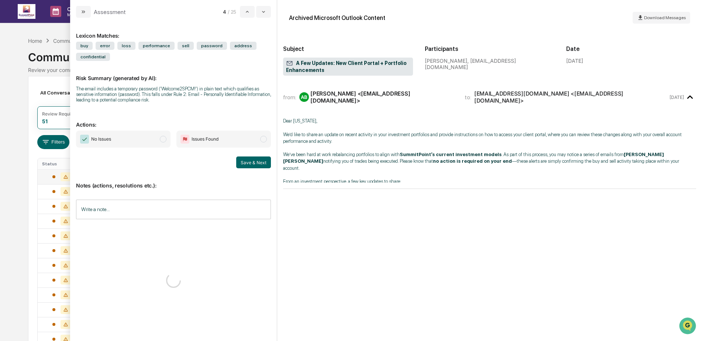
click at [145, 121] on p "Actions:" at bounding box center [173, 120] width 195 height 15
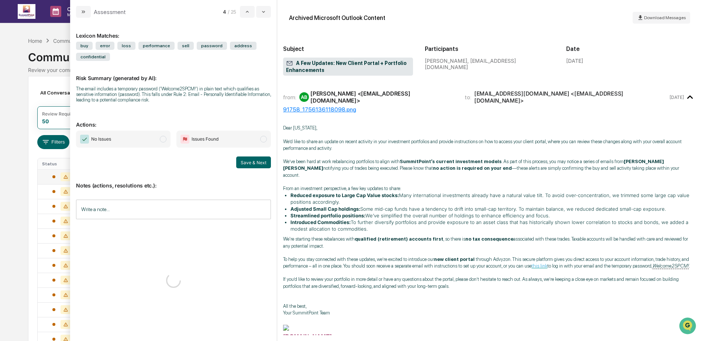
drag, startPoint x: 145, startPoint y: 131, endPoint x: 223, endPoint y: 154, distance: 81.5
click at [145, 132] on span "No Issues" at bounding box center [123, 139] width 95 height 17
drag, startPoint x: 247, startPoint y: 159, endPoint x: 236, endPoint y: 159, distance: 11.4
click at [247, 159] on button "Save & Next" at bounding box center [253, 163] width 35 height 12
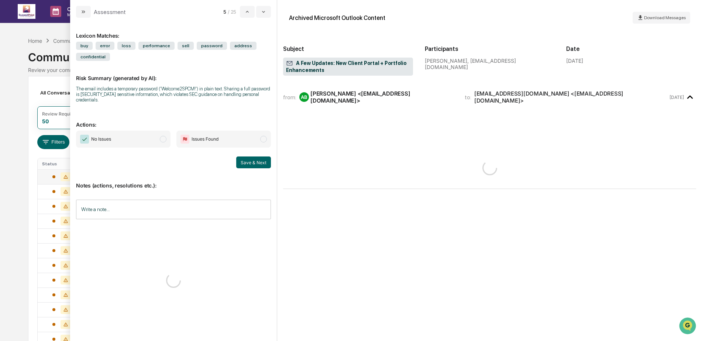
click at [151, 141] on span "No Issues" at bounding box center [123, 139] width 95 height 17
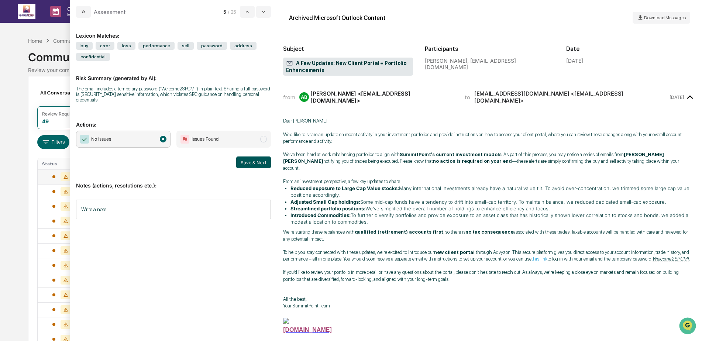
click at [251, 161] on button "Save & Next" at bounding box center [253, 163] width 35 height 12
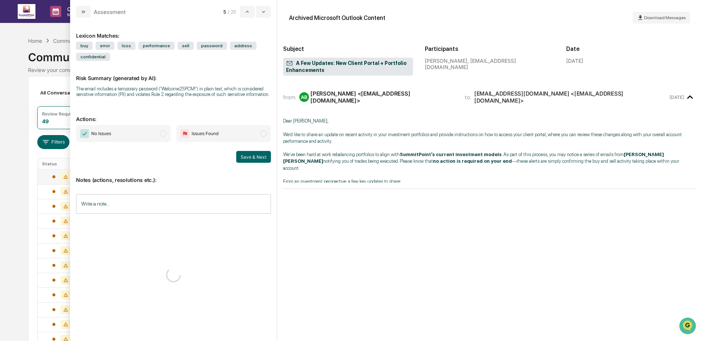
click at [141, 137] on span "No Issues" at bounding box center [123, 133] width 95 height 17
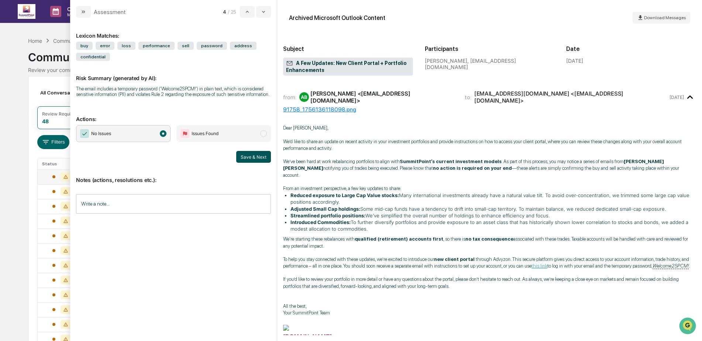
click at [256, 156] on button "Save & Next" at bounding box center [253, 157] width 35 height 12
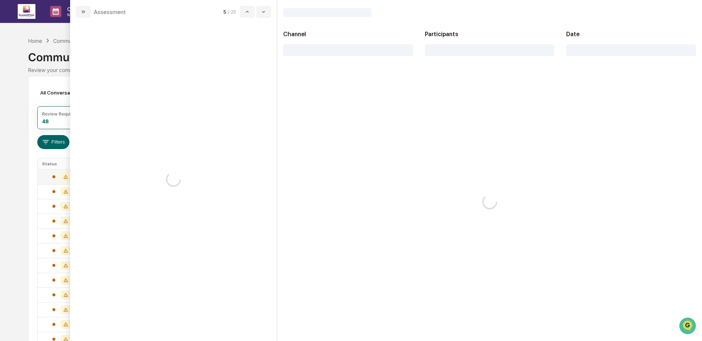
click at [130, 130] on div "modal" at bounding box center [173, 180] width 207 height 324
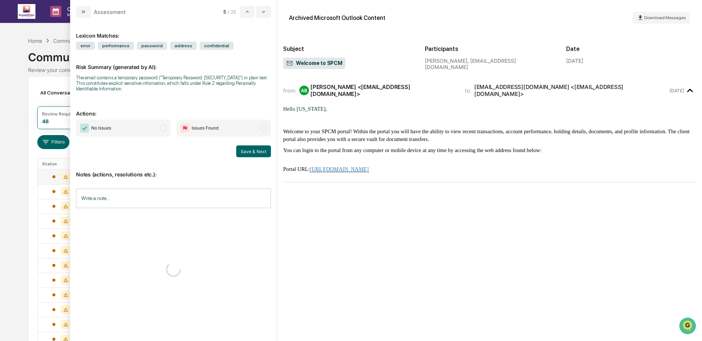
click at [131, 128] on span "No Issues" at bounding box center [123, 128] width 95 height 17
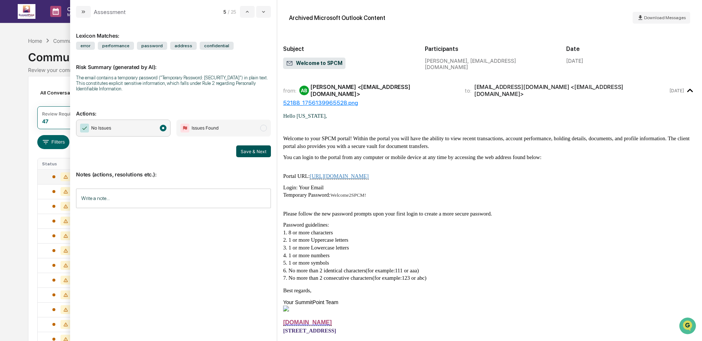
click at [256, 152] on button "Save & Next" at bounding box center [253, 152] width 35 height 12
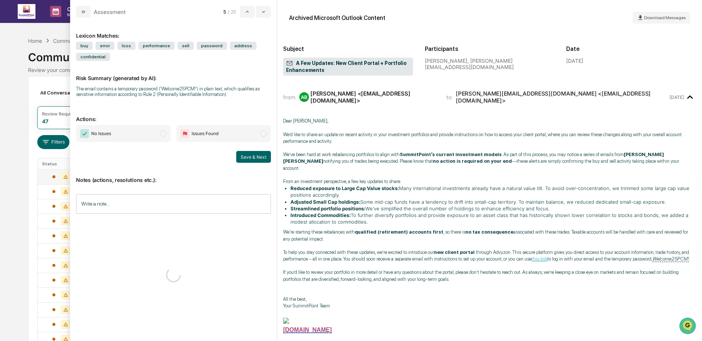
click at [119, 130] on span "No Issues" at bounding box center [123, 133] width 95 height 17
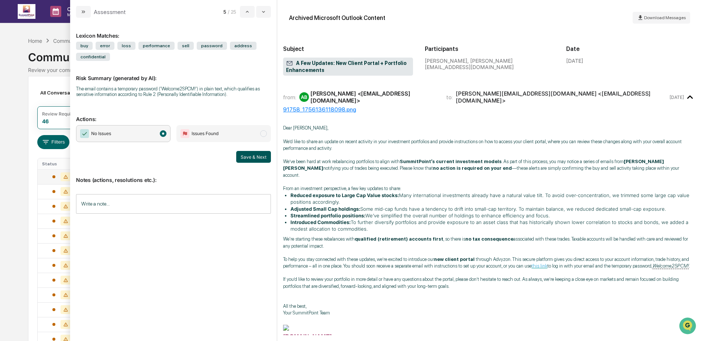
click at [256, 156] on button "Save & Next" at bounding box center [253, 157] width 35 height 12
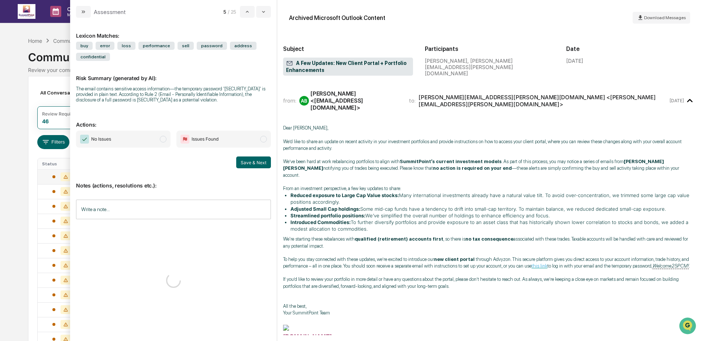
click at [117, 127] on p "Actions:" at bounding box center [173, 120] width 195 height 15
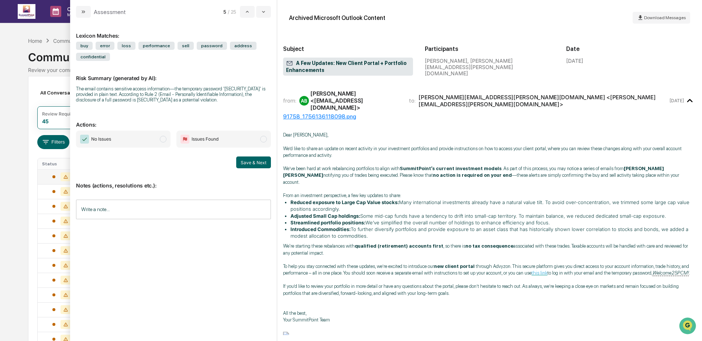
drag, startPoint x: 125, startPoint y: 135, endPoint x: 130, endPoint y: 136, distance: 4.6
click at [126, 135] on span "No Issues" at bounding box center [123, 139] width 95 height 17
click at [246, 161] on button "Save & Next" at bounding box center [253, 163] width 35 height 12
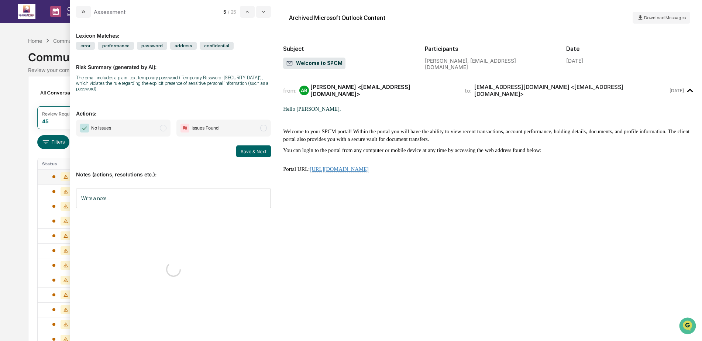
click at [126, 133] on span "No Issues" at bounding box center [123, 128] width 95 height 17
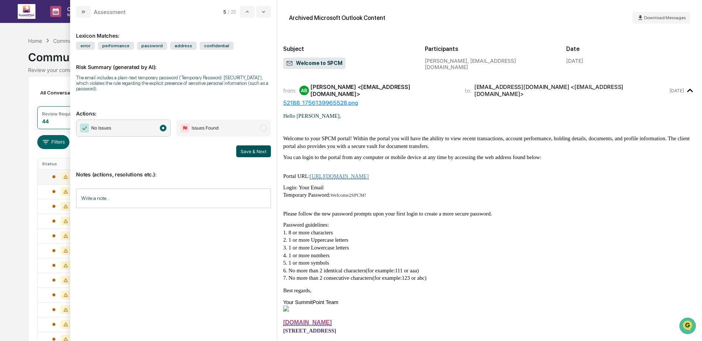
click at [240, 150] on button "Save & Next" at bounding box center [253, 152] width 35 height 12
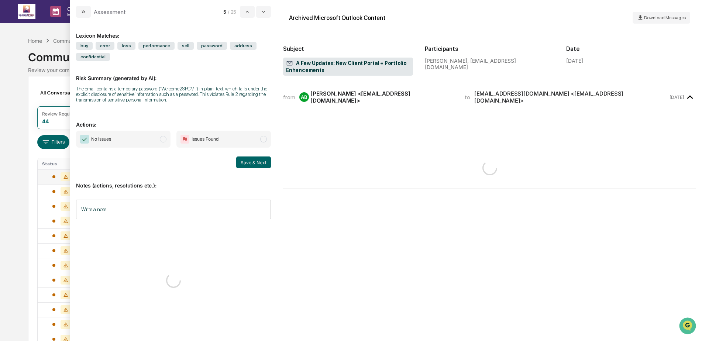
click at [153, 129] on div "Lexicon Matches: buy error loss performance sell password address confidential …" at bounding box center [173, 176] width 195 height 305
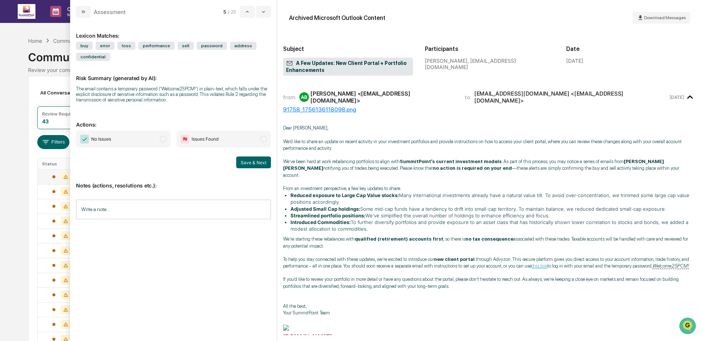
click at [153, 135] on span "No Issues" at bounding box center [123, 139] width 95 height 17
click at [268, 165] on button "Save & Next" at bounding box center [253, 163] width 35 height 12
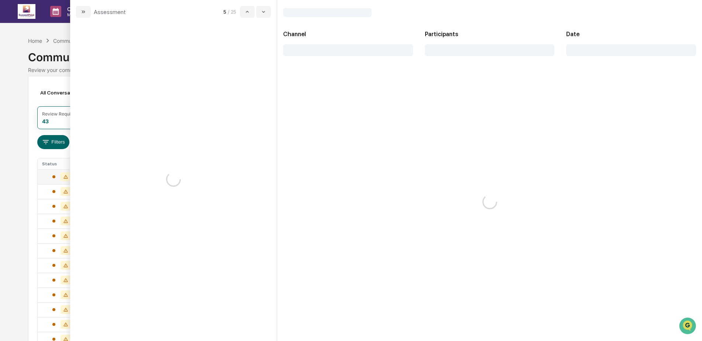
click at [260, 165] on div "modal" at bounding box center [173, 180] width 207 height 324
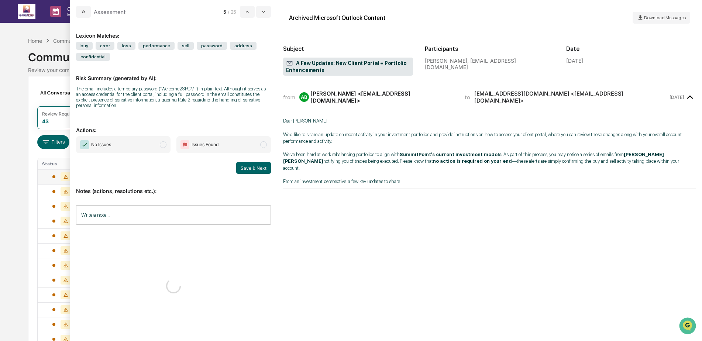
click at [151, 139] on span "No Issues" at bounding box center [123, 144] width 95 height 17
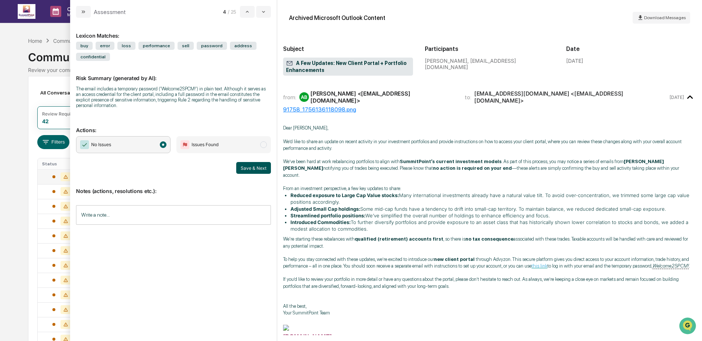
click at [257, 169] on button "Save & Next" at bounding box center [253, 168] width 35 height 12
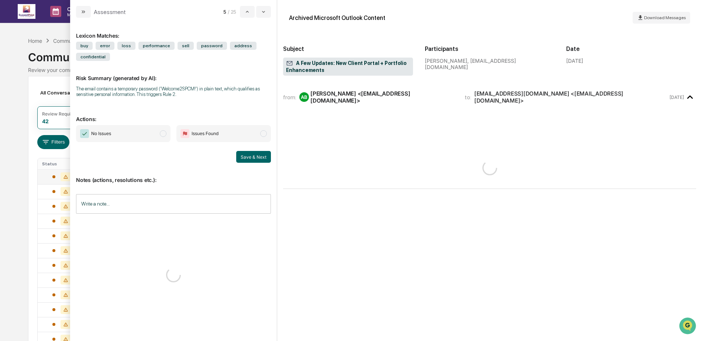
click at [151, 146] on div "No Issues Issues Found Save & Next" at bounding box center [173, 144] width 195 height 38
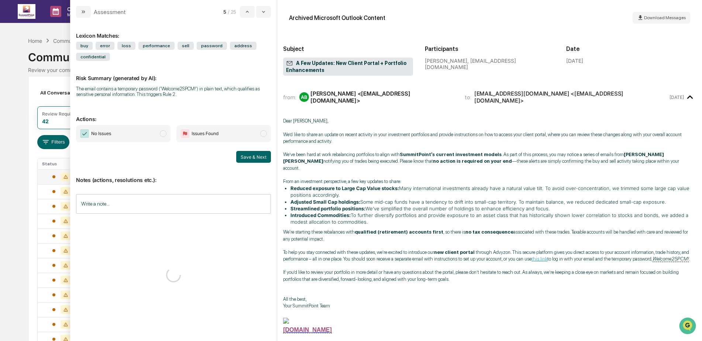
click at [143, 138] on span "No Issues" at bounding box center [123, 133] width 95 height 17
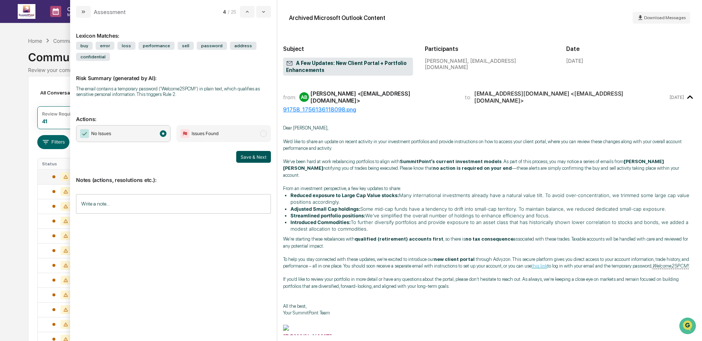
click at [240, 156] on button "Save & Next" at bounding box center [253, 157] width 35 height 12
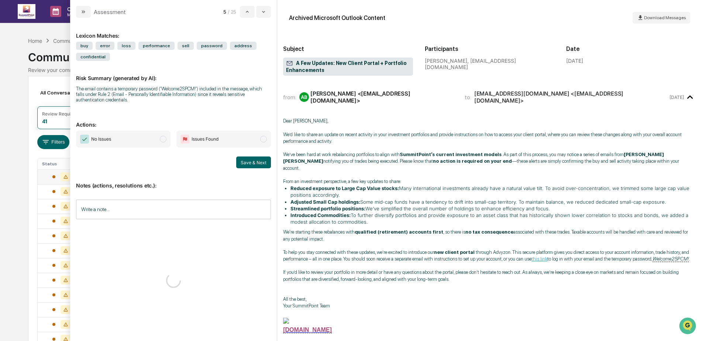
click at [148, 140] on span "No Issues" at bounding box center [123, 139] width 95 height 17
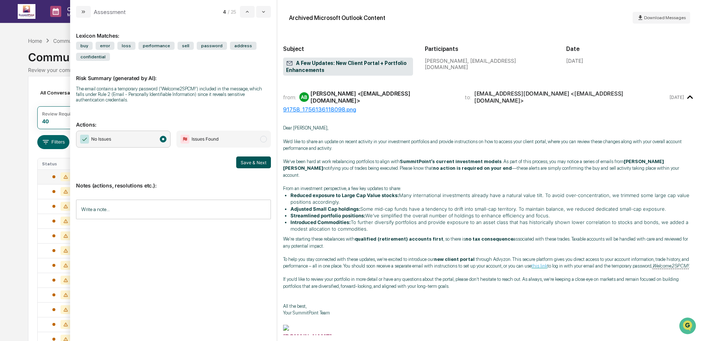
click at [257, 160] on button "Save & Next" at bounding box center [253, 163] width 35 height 12
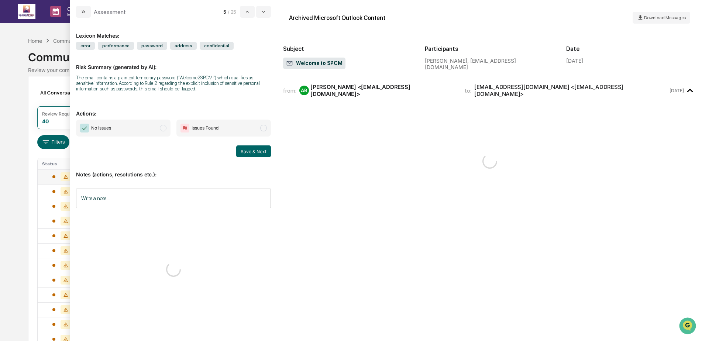
click at [140, 136] on span "No Issues" at bounding box center [123, 128] width 95 height 17
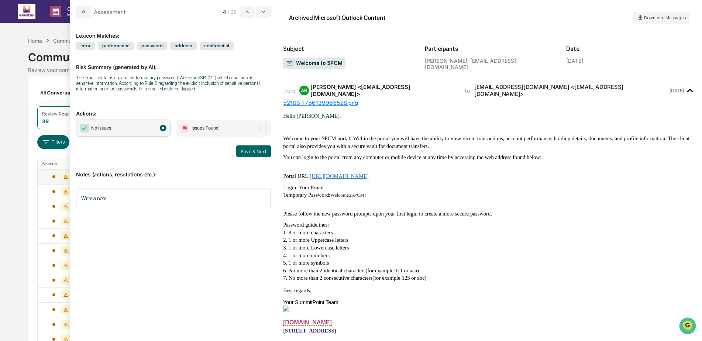
click at [256, 158] on div "Notes (actions, resolutions etc.): Write a note... Write a note..." at bounding box center [173, 187] width 195 height 60
click at [256, 155] on button "Save & Next" at bounding box center [253, 152] width 35 height 12
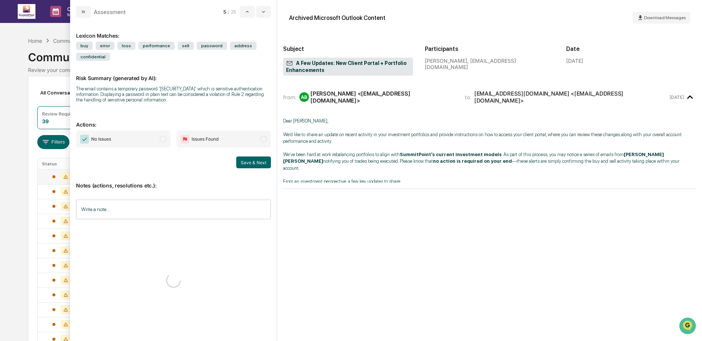
click at [138, 130] on div "Lexicon Matches: buy error loss performance sell password address confidential …" at bounding box center [173, 176] width 195 height 305
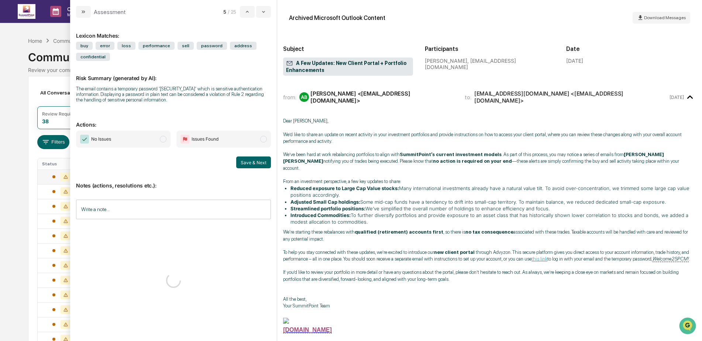
click at [144, 136] on span "No Issues" at bounding box center [123, 139] width 95 height 17
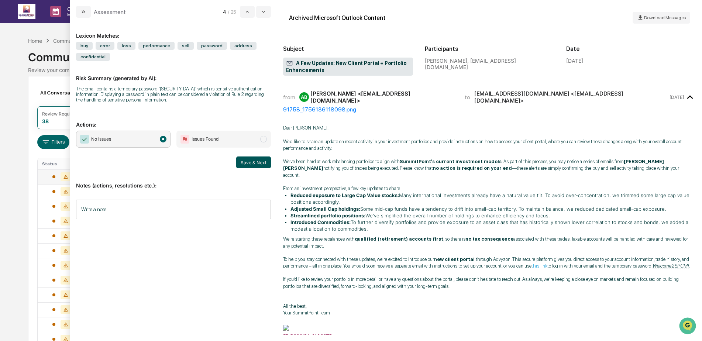
click at [249, 162] on button "Save & Next" at bounding box center [253, 163] width 35 height 12
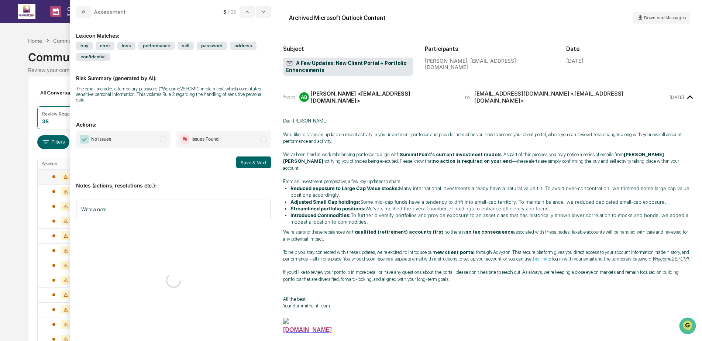
click at [143, 131] on span "No Issues" at bounding box center [123, 139] width 95 height 17
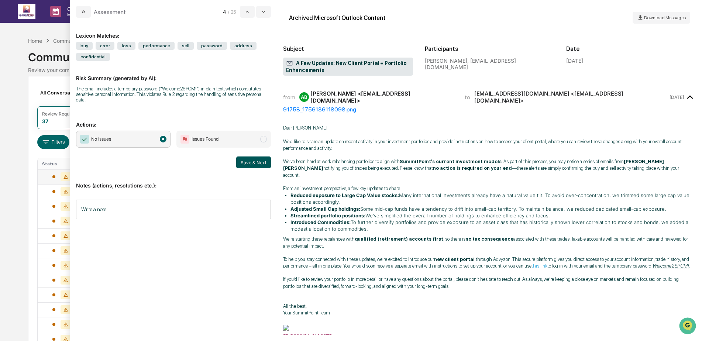
click at [270, 161] on button "Save & Next" at bounding box center [253, 163] width 35 height 12
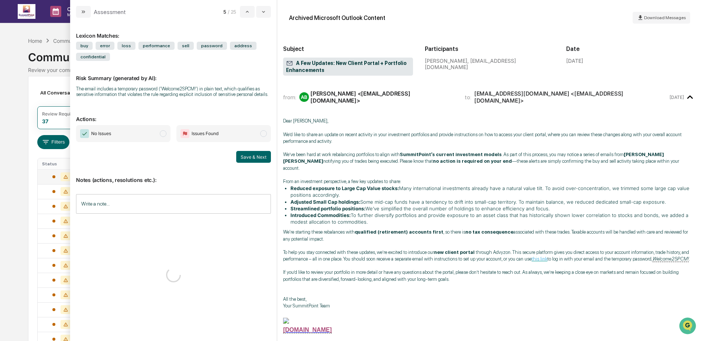
click at [166, 130] on span "No Issues" at bounding box center [123, 133] width 95 height 17
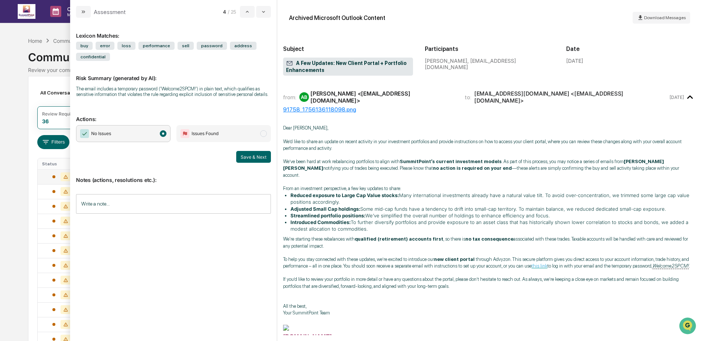
click at [274, 162] on div "Lexicon Matches: buy error loss performance sell password address confidential …" at bounding box center [173, 180] width 207 height 324
click at [259, 160] on button "Save & Next" at bounding box center [253, 157] width 35 height 12
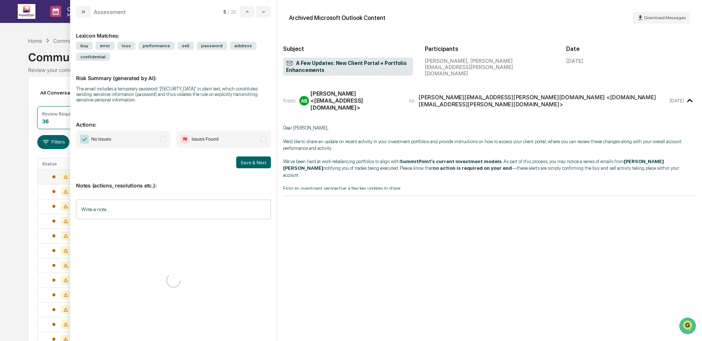
click at [127, 130] on div "Lexicon Matches: buy error loss performance sell password address confidential …" at bounding box center [173, 176] width 195 height 305
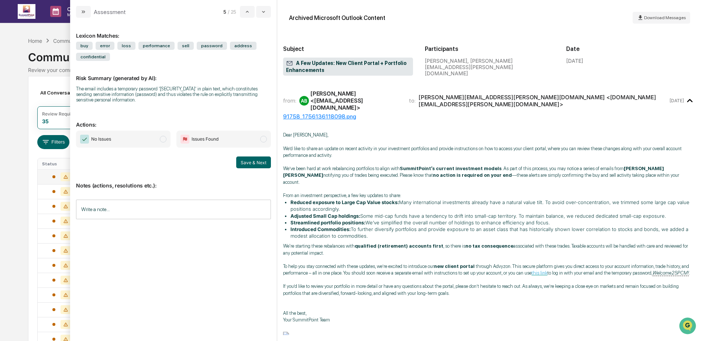
click at [161, 144] on span "No Issues" at bounding box center [123, 139] width 95 height 17
click at [249, 160] on button "Save & Next" at bounding box center [253, 163] width 35 height 12
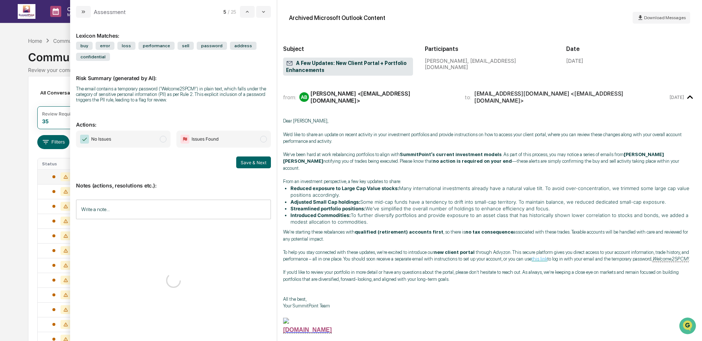
click at [147, 138] on span "No Issues" at bounding box center [123, 139] width 95 height 17
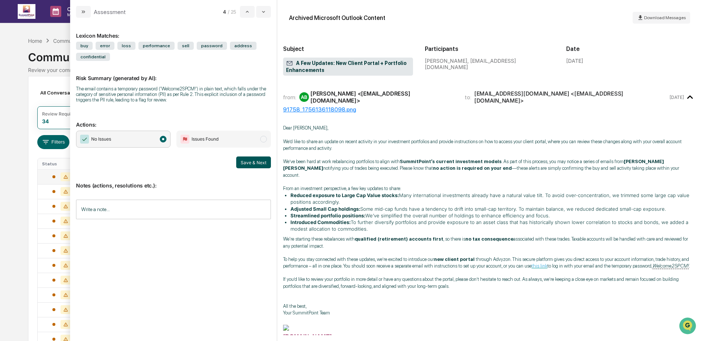
click at [254, 164] on button "Save & Next" at bounding box center [253, 163] width 35 height 12
click at [256, 162] on button "Save & Next" at bounding box center [253, 163] width 35 height 12
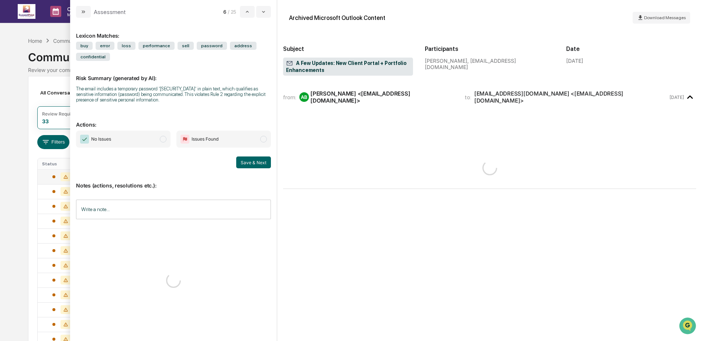
click at [150, 137] on span "No Issues" at bounding box center [123, 139] width 95 height 17
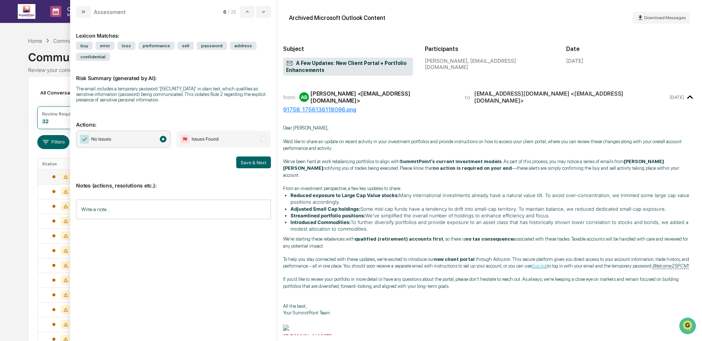
click at [241, 156] on div "No Issues Issues Found Save & Next" at bounding box center [173, 150] width 195 height 38
click at [239, 160] on button "Save & Next" at bounding box center [253, 163] width 35 height 12
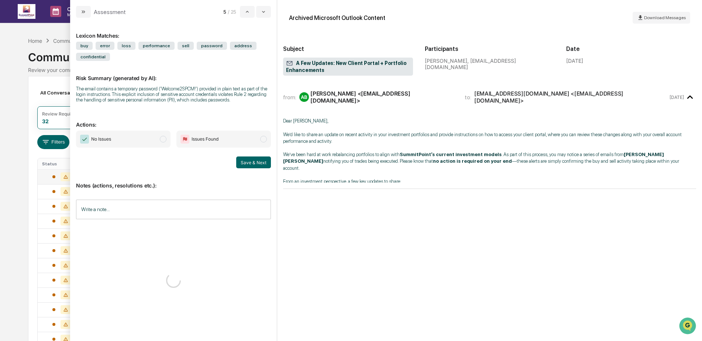
click at [142, 138] on span "No Issues" at bounding box center [123, 139] width 95 height 17
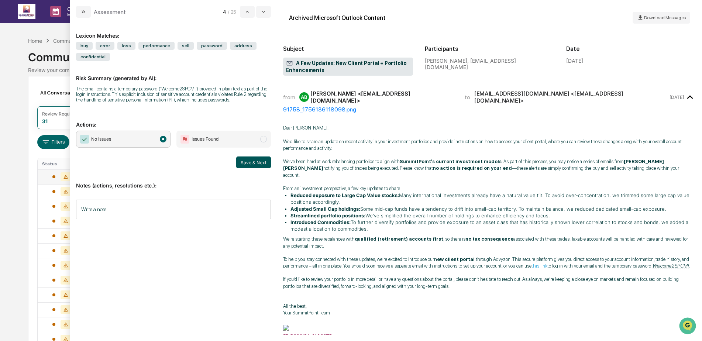
click at [257, 167] on button "Save & Next" at bounding box center [253, 163] width 35 height 12
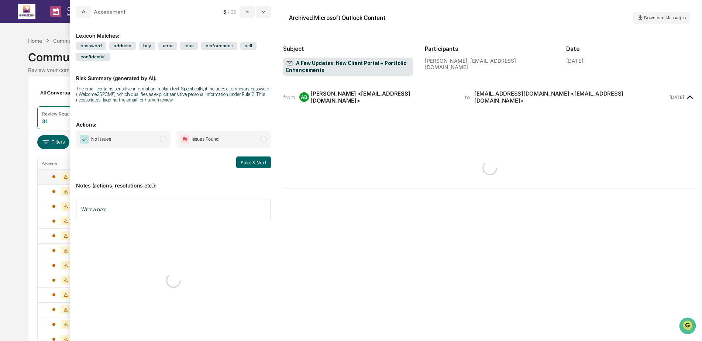
click at [142, 143] on span "No Issues" at bounding box center [123, 139] width 95 height 17
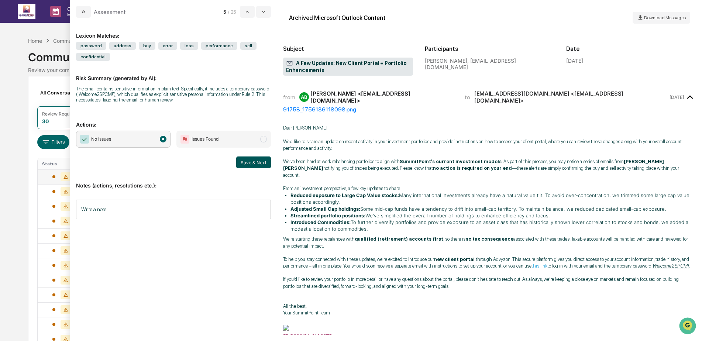
click at [246, 163] on button "Save & Next" at bounding box center [253, 163] width 35 height 12
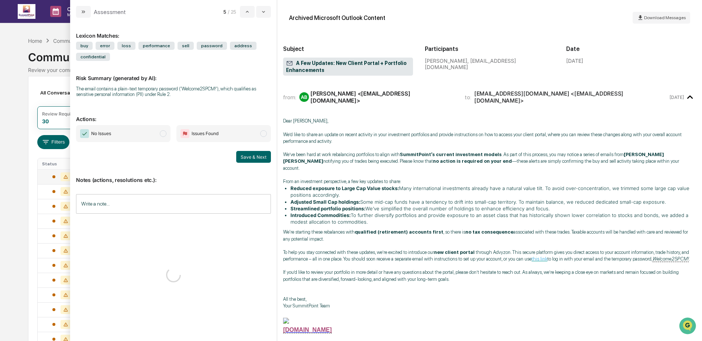
click at [131, 137] on span "No Issues" at bounding box center [123, 133] width 95 height 17
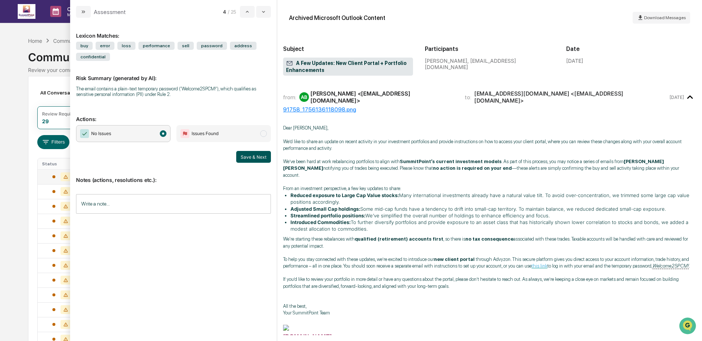
click at [254, 159] on button "Save & Next" at bounding box center [253, 157] width 35 height 12
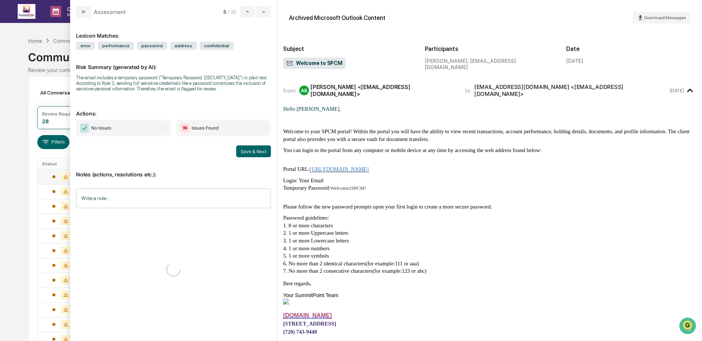
click at [131, 136] on span "No Issues" at bounding box center [123, 128] width 95 height 17
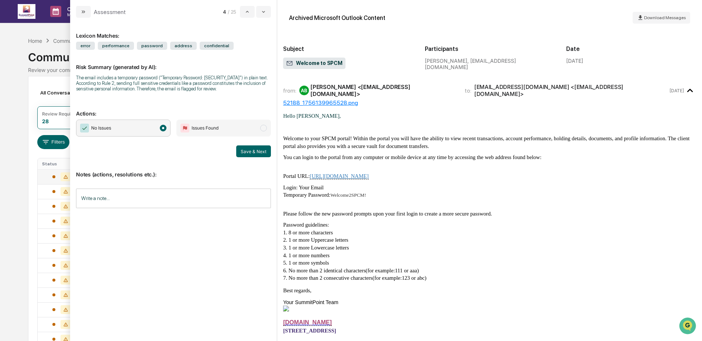
click at [235, 151] on div "Save & Next" at bounding box center [173, 152] width 195 height 12
click at [242, 152] on button "Save & Next" at bounding box center [253, 152] width 35 height 12
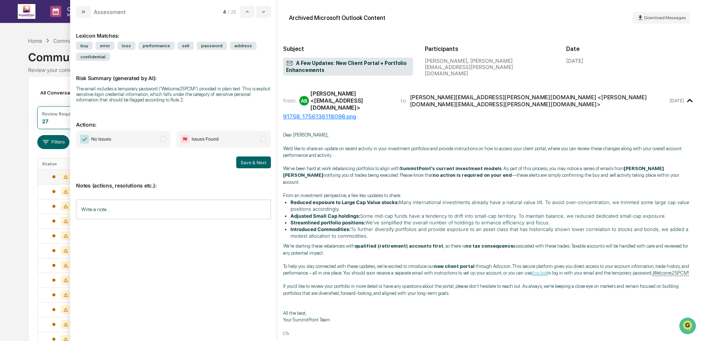
click at [134, 143] on span "No Issues" at bounding box center [123, 139] width 95 height 17
click at [254, 159] on button "Save & Next" at bounding box center [253, 163] width 35 height 12
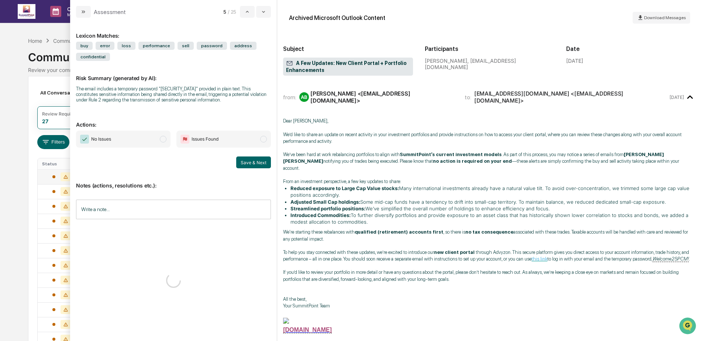
click at [147, 139] on span "No Issues" at bounding box center [123, 139] width 95 height 17
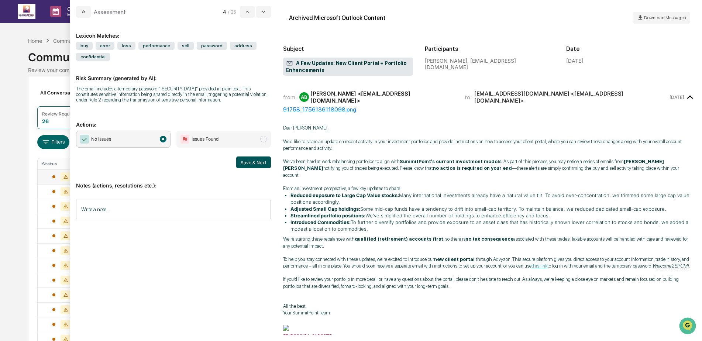
click at [265, 164] on button "Save & Next" at bounding box center [253, 163] width 35 height 12
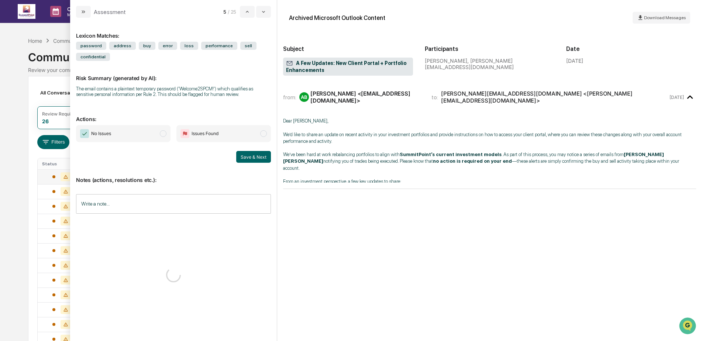
click at [138, 135] on span "No Issues" at bounding box center [123, 133] width 95 height 17
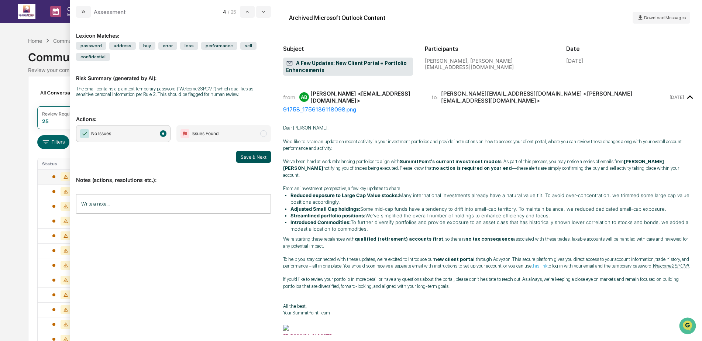
click at [260, 154] on button "Save & Next" at bounding box center [253, 157] width 35 height 12
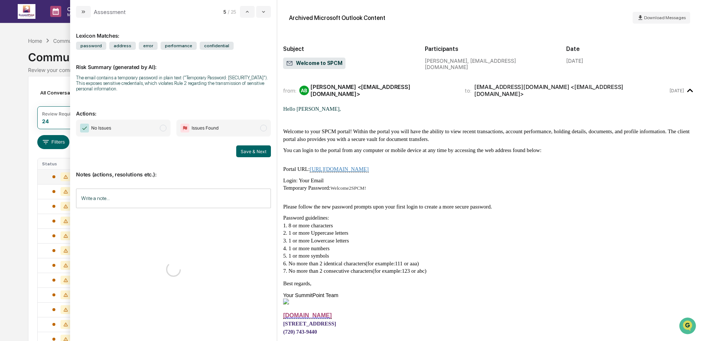
click at [139, 132] on span "No Issues" at bounding box center [123, 128] width 95 height 17
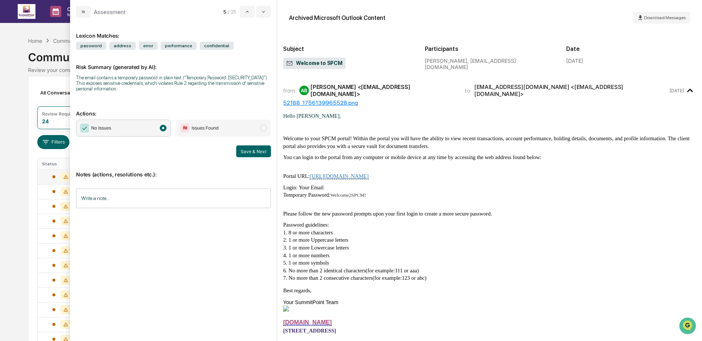
click at [257, 152] on button "Save & Next" at bounding box center [253, 152] width 35 height 12
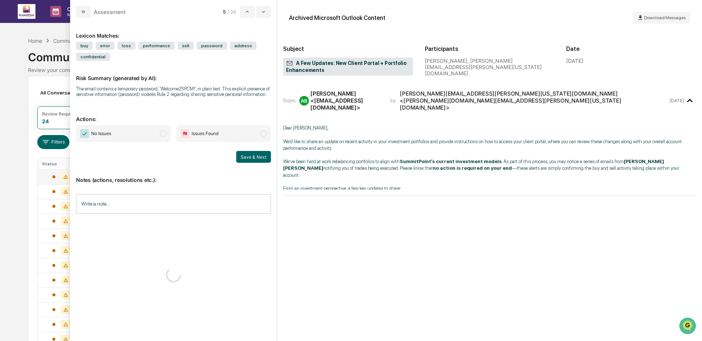
click at [135, 131] on span "No Issues" at bounding box center [123, 133] width 95 height 17
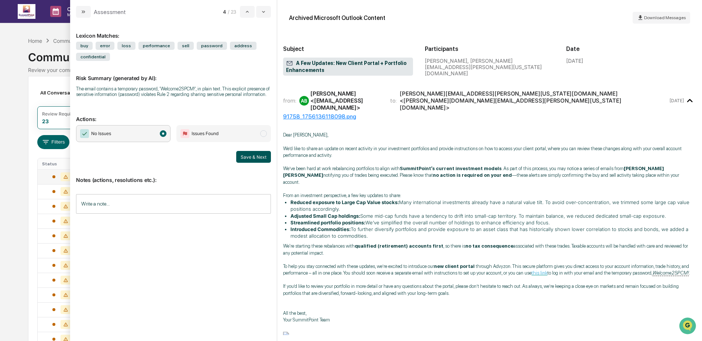
drag, startPoint x: 260, startPoint y: 156, endPoint x: 236, endPoint y: 156, distance: 23.6
click at [260, 156] on button "Save & Next" at bounding box center [253, 157] width 35 height 12
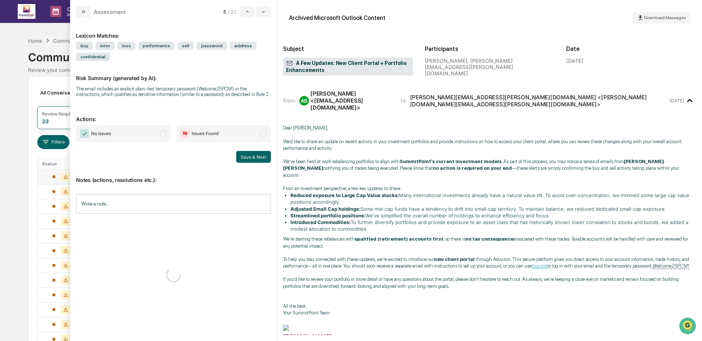
click at [150, 134] on span "No Issues" at bounding box center [123, 133] width 95 height 17
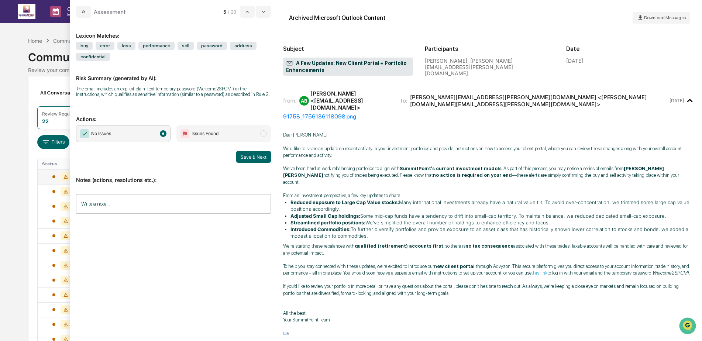
click at [257, 151] on button "Save & Next" at bounding box center [253, 157] width 35 height 12
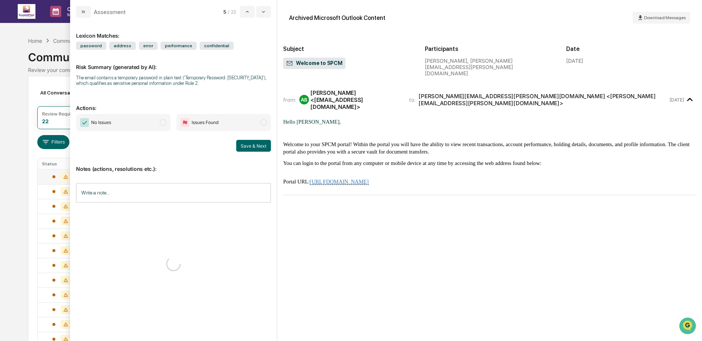
click at [144, 134] on div "No Issues Issues Found Save & Next" at bounding box center [173, 133] width 195 height 38
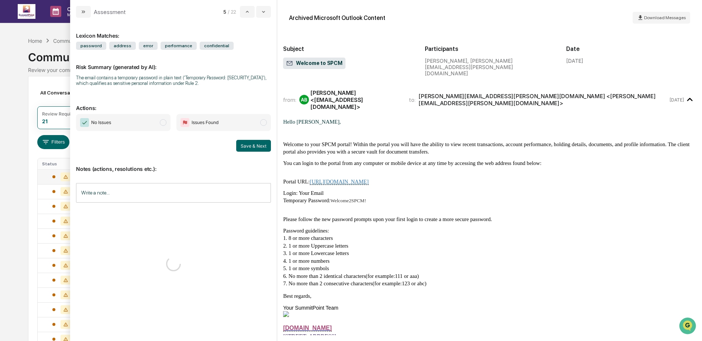
click at [145, 129] on span "No Issues" at bounding box center [123, 122] width 95 height 17
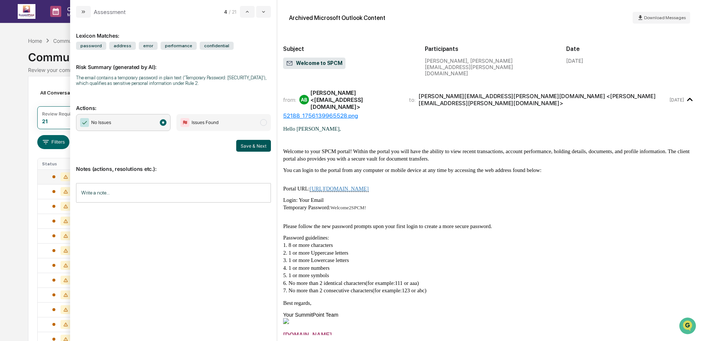
click at [253, 148] on button "Save & Next" at bounding box center [253, 146] width 35 height 12
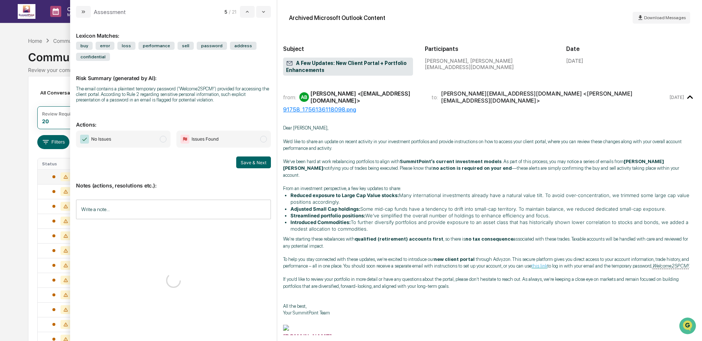
click at [119, 144] on span "No Issues" at bounding box center [123, 139] width 95 height 17
click at [241, 162] on button "Save & Next" at bounding box center [253, 163] width 35 height 12
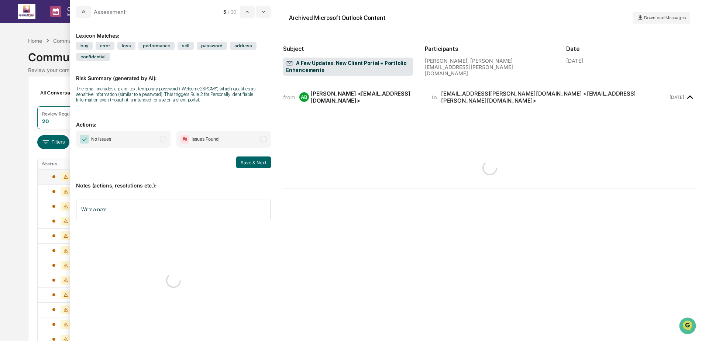
click at [146, 139] on span "No Issues" at bounding box center [123, 139] width 95 height 17
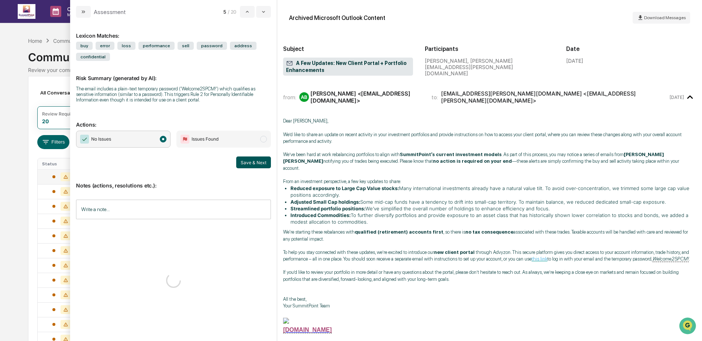
click at [259, 161] on button "Save & Next" at bounding box center [253, 163] width 35 height 12
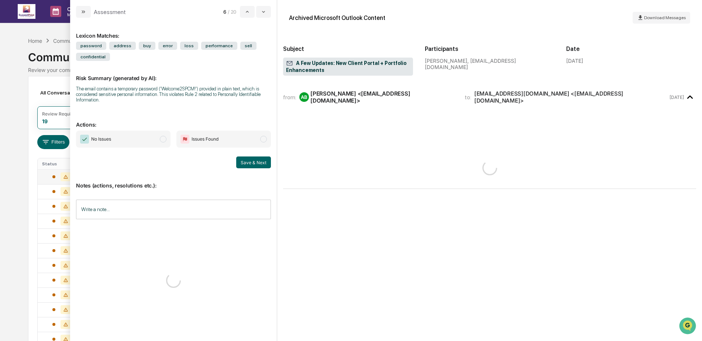
click at [151, 141] on span "No Issues" at bounding box center [123, 139] width 95 height 17
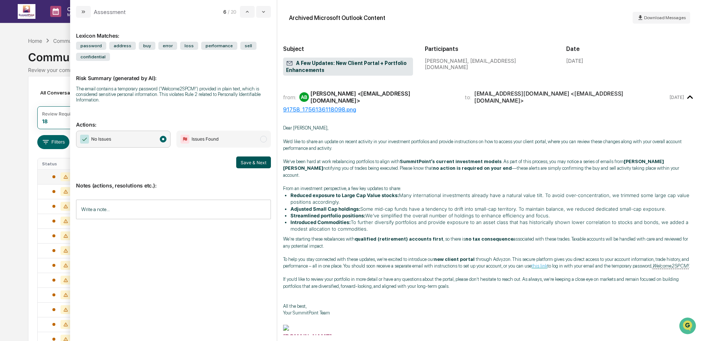
click at [260, 162] on button "Save & Next" at bounding box center [253, 163] width 35 height 12
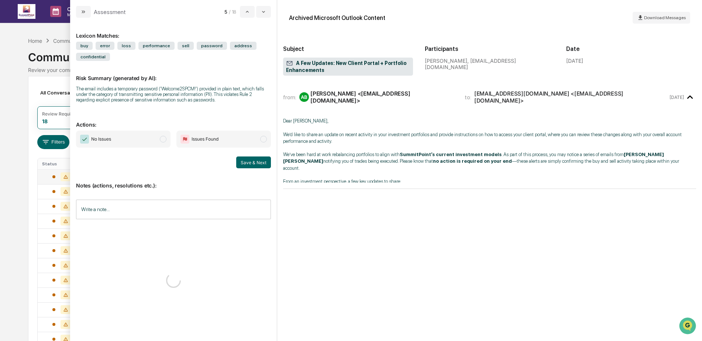
click at [119, 126] on p "Actions:" at bounding box center [173, 120] width 195 height 15
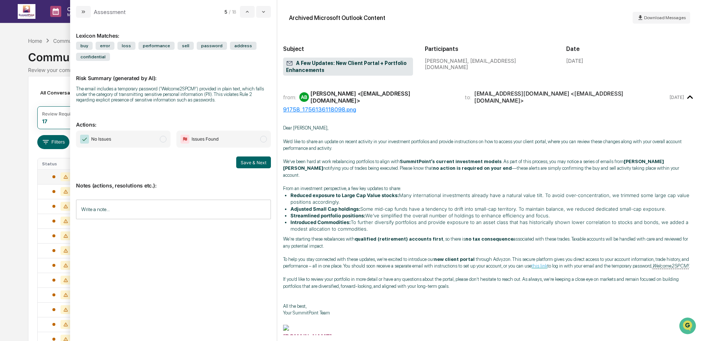
click at [126, 134] on span "No Issues" at bounding box center [123, 139] width 95 height 17
click at [261, 160] on button "Save & Next" at bounding box center [253, 163] width 35 height 12
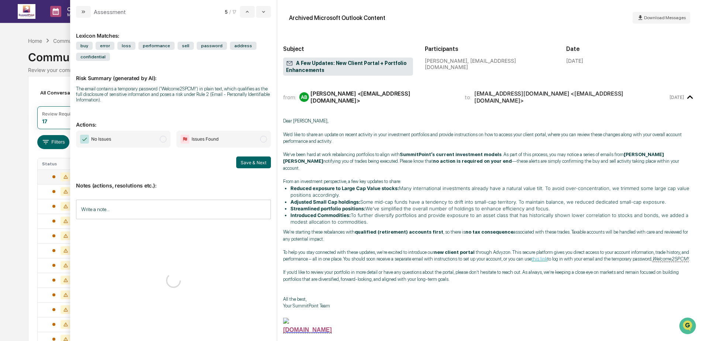
click at [135, 137] on span "No Issues" at bounding box center [123, 139] width 95 height 17
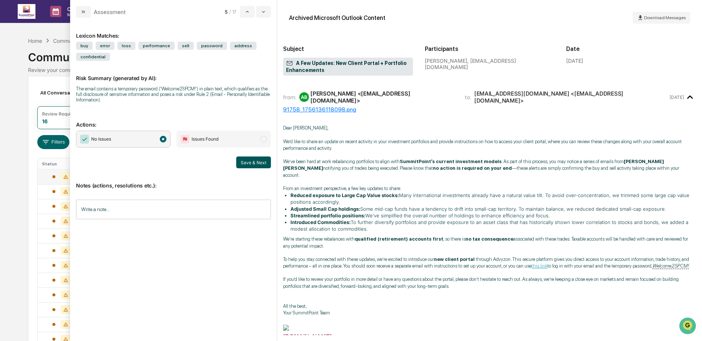
click at [261, 163] on button "Save & Next" at bounding box center [253, 163] width 35 height 12
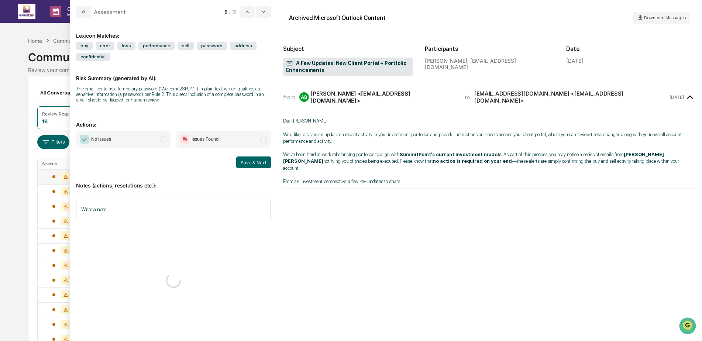
click at [153, 138] on span "No Issues" at bounding box center [123, 139] width 95 height 17
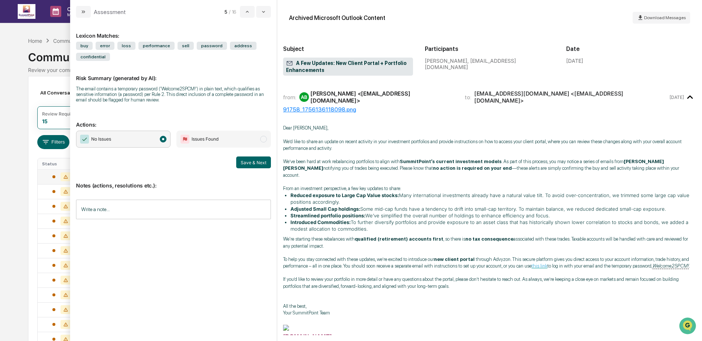
click at [282, 165] on div "Archived Microsoft Outlook Content Download Messages Subject A Few Updates: New…" at bounding box center [489, 170] width 425 height 341
click at [252, 162] on button "Save & Next" at bounding box center [253, 163] width 35 height 12
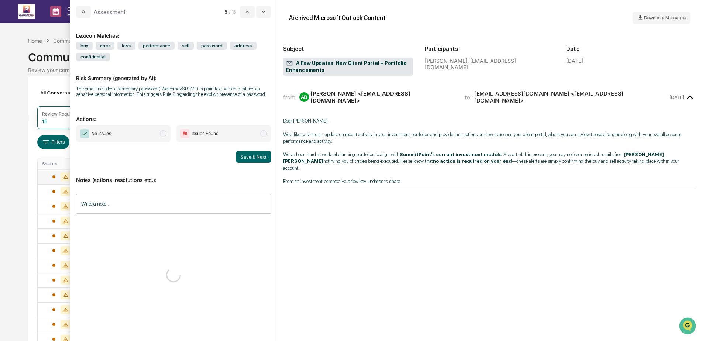
click at [131, 140] on span "No Issues" at bounding box center [123, 133] width 95 height 17
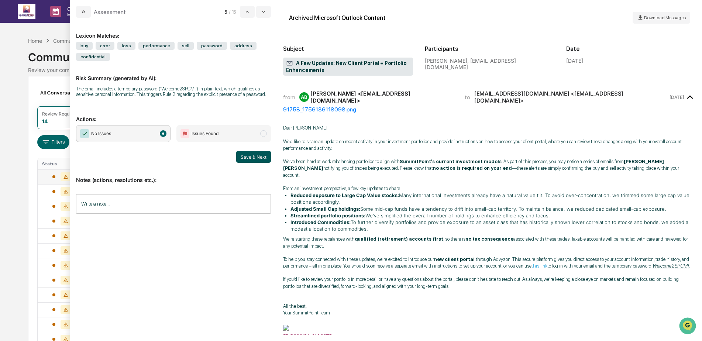
click at [246, 154] on button "Save & Next" at bounding box center [253, 157] width 35 height 12
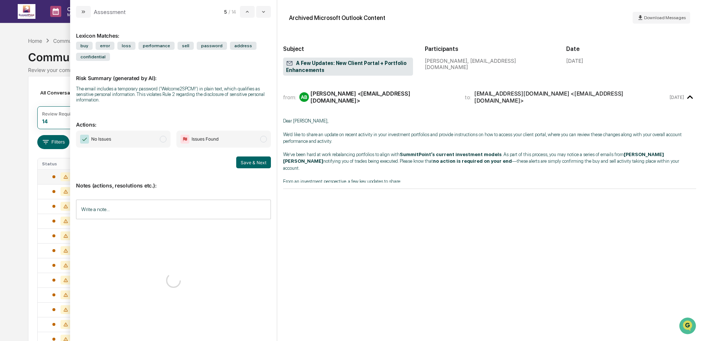
click at [136, 134] on span "No Issues" at bounding box center [123, 139] width 95 height 17
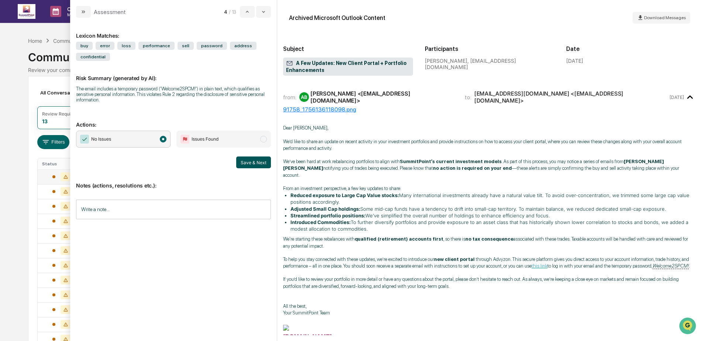
click at [262, 162] on button "Save & Next" at bounding box center [253, 163] width 35 height 12
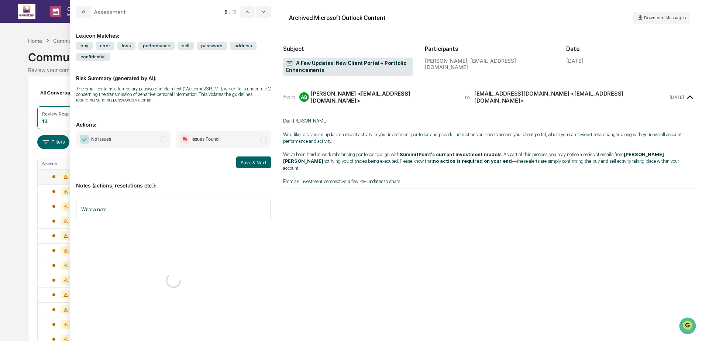
click at [126, 135] on span "No Issues" at bounding box center [123, 139] width 95 height 17
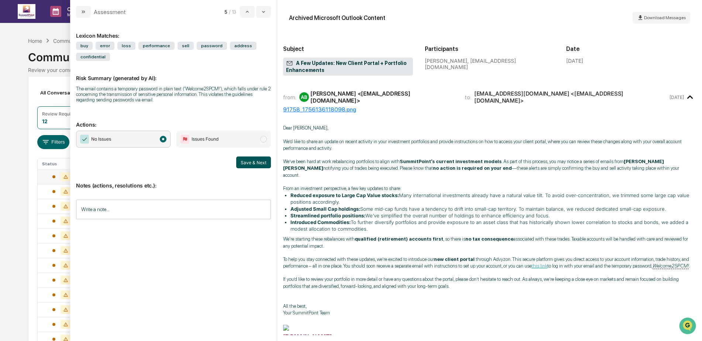
click at [257, 163] on button "Save & Next" at bounding box center [253, 163] width 35 height 12
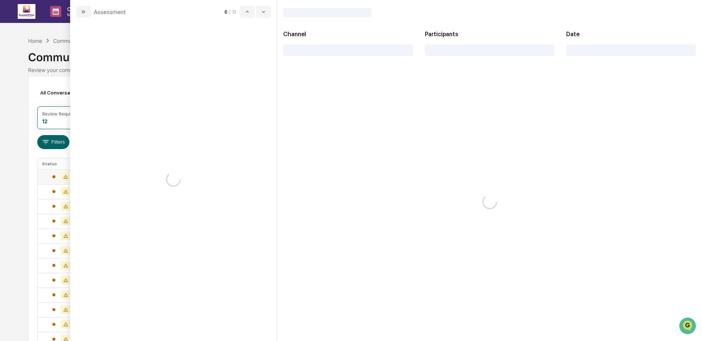
click at [140, 142] on div "modal" at bounding box center [173, 180] width 207 height 324
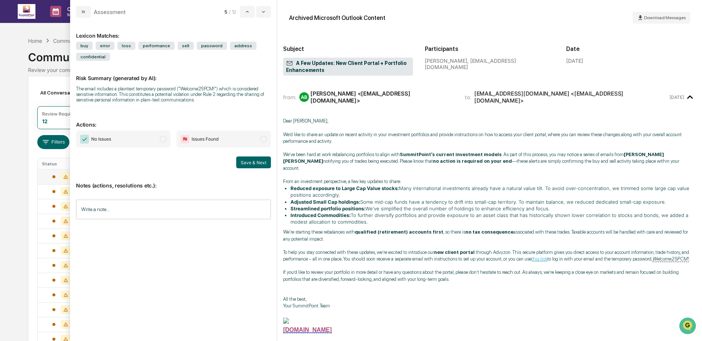
click at [126, 142] on span "No Issues" at bounding box center [123, 139] width 95 height 17
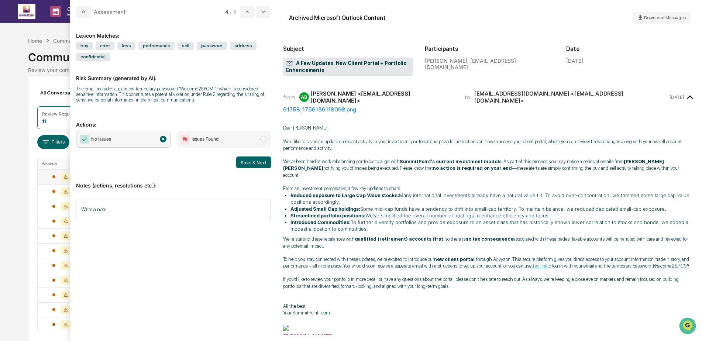
click at [236, 167] on div "Save & Next" at bounding box center [173, 163] width 195 height 12
click at [244, 166] on button "Save & Next" at bounding box center [253, 163] width 35 height 12
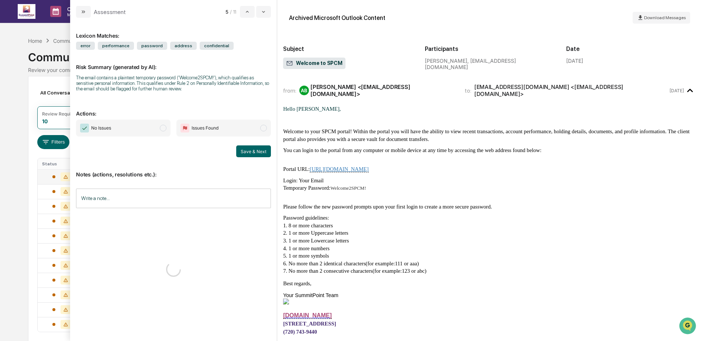
click at [138, 133] on span "No Issues" at bounding box center [123, 128] width 95 height 17
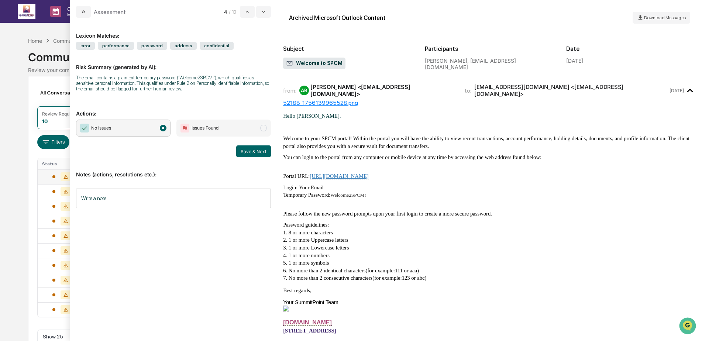
click at [256, 153] on button "Save & Next" at bounding box center [253, 152] width 35 height 12
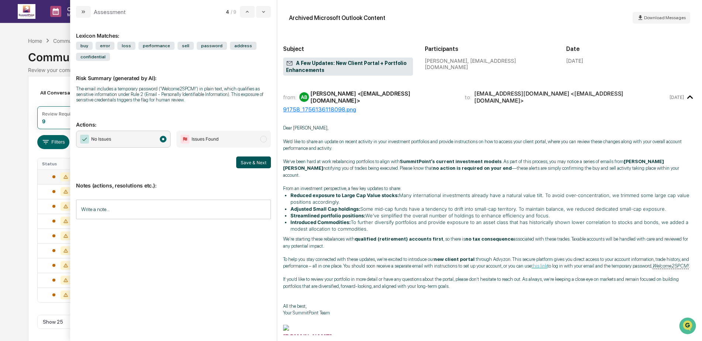
click at [263, 161] on button "Save & Next" at bounding box center [253, 163] width 35 height 12
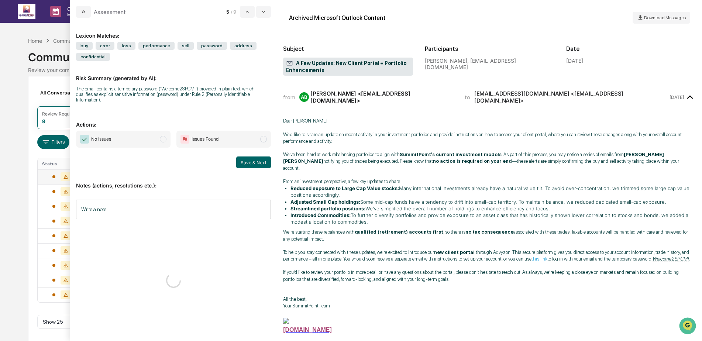
click at [142, 137] on span "No Issues" at bounding box center [123, 139] width 95 height 17
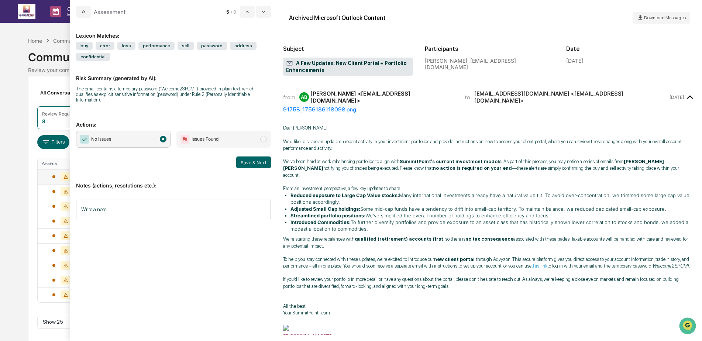
drag, startPoint x: 249, startPoint y: 157, endPoint x: 240, endPoint y: 158, distance: 9.7
click at [250, 157] on button "Save & Next" at bounding box center [253, 163] width 35 height 12
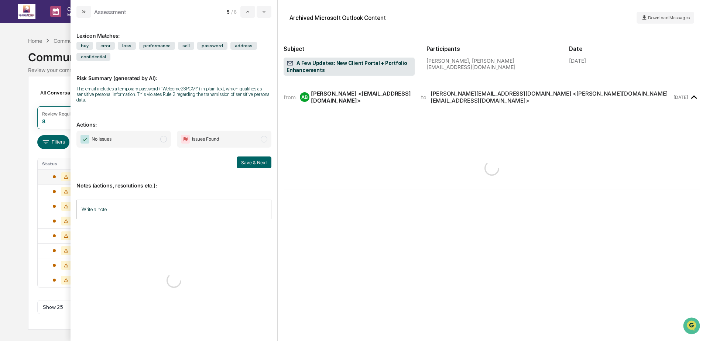
click at [134, 137] on span "No Issues" at bounding box center [123, 139] width 95 height 17
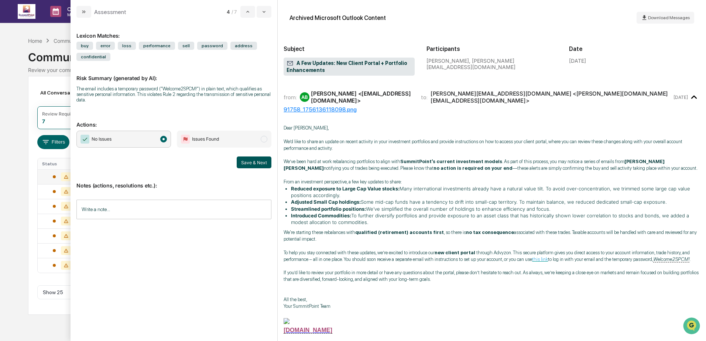
click at [252, 161] on button "Save & Next" at bounding box center [254, 163] width 35 height 12
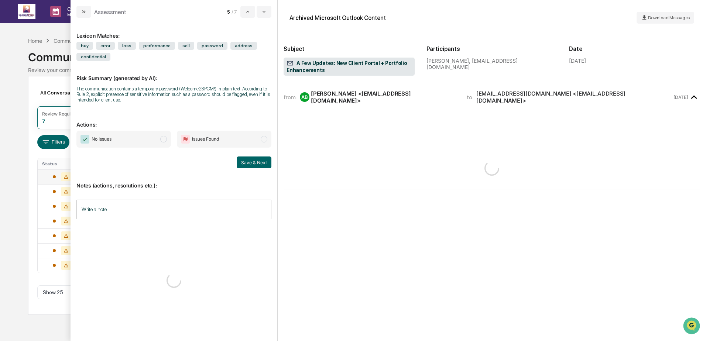
click at [143, 138] on span "No Issues" at bounding box center [123, 139] width 95 height 17
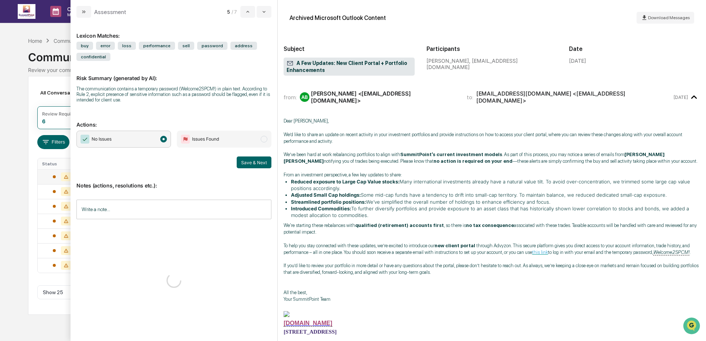
click at [251, 161] on button "Save & Next" at bounding box center [254, 163] width 35 height 12
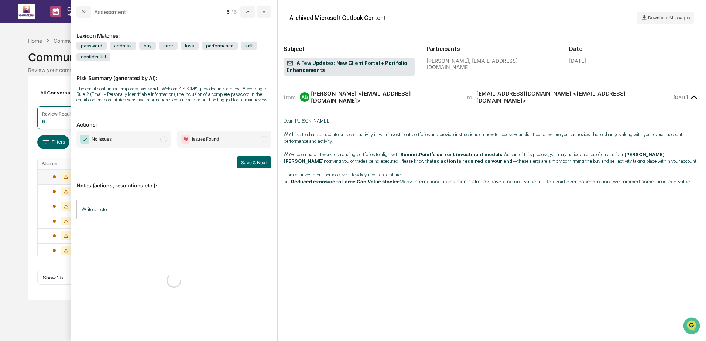
click at [124, 140] on span "No Issues" at bounding box center [123, 139] width 95 height 17
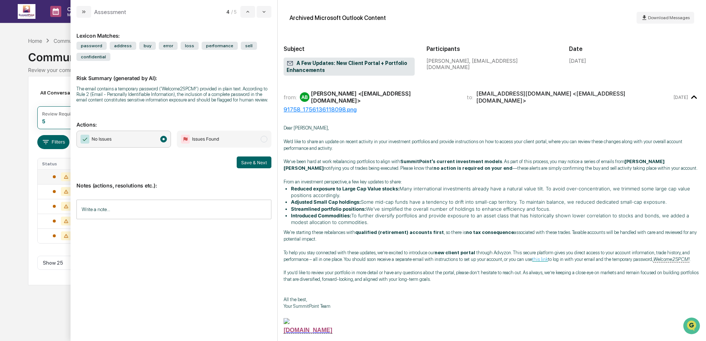
click at [256, 161] on button "Save & Next" at bounding box center [254, 163] width 35 height 12
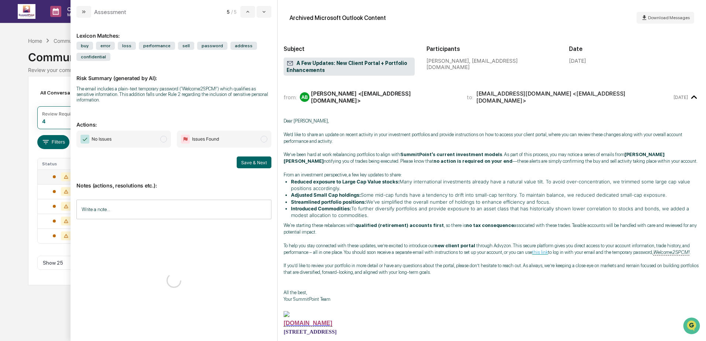
click at [133, 135] on span "No Issues" at bounding box center [123, 139] width 95 height 17
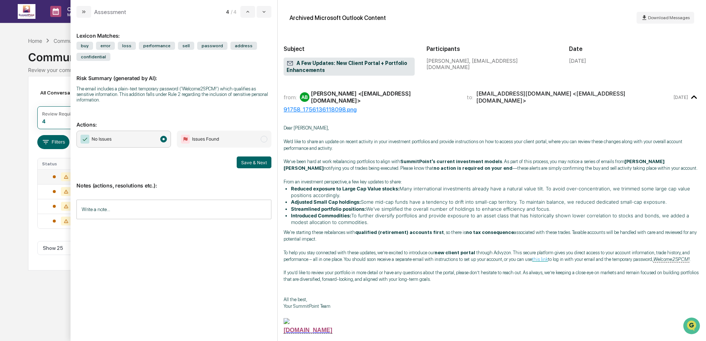
click at [247, 158] on button "Save & Next" at bounding box center [254, 163] width 35 height 12
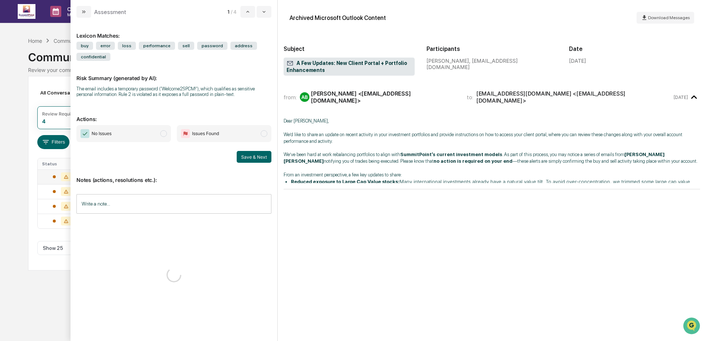
click at [130, 140] on span "No Issues" at bounding box center [123, 133] width 95 height 17
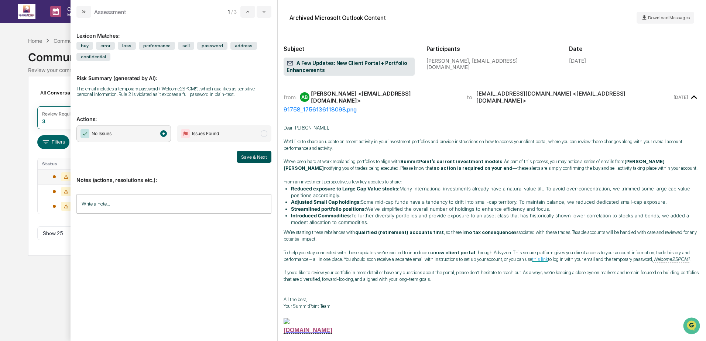
click at [247, 161] on button "Save & Next" at bounding box center [254, 157] width 35 height 12
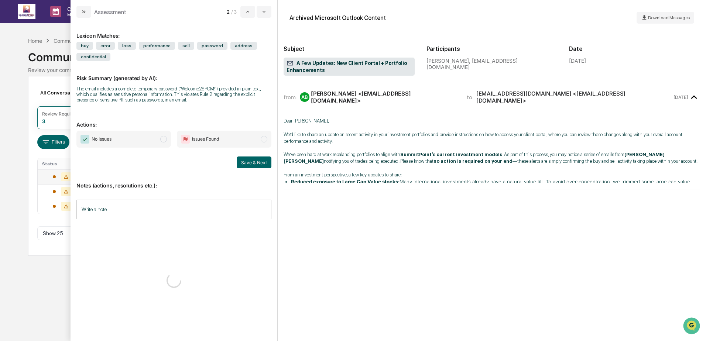
click at [146, 140] on span "No Issues" at bounding box center [123, 139] width 95 height 17
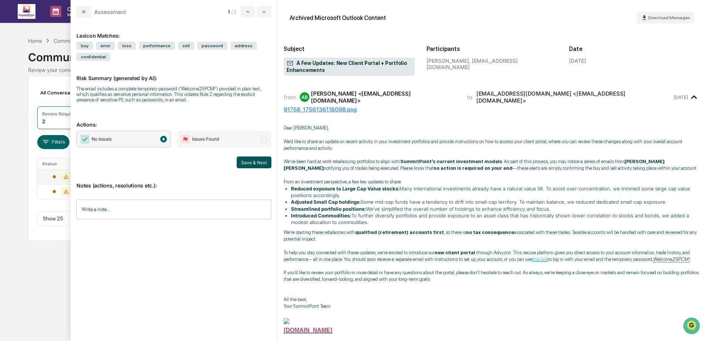
click at [254, 163] on button "Save & Next" at bounding box center [254, 163] width 35 height 12
click at [144, 136] on span "No Issues" at bounding box center [123, 139] width 95 height 17
click at [250, 162] on button "Save & Next" at bounding box center [254, 163] width 35 height 12
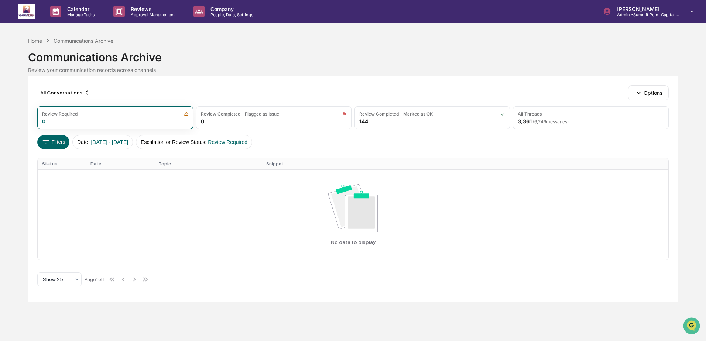
click at [235, 181] on td "No data to display" at bounding box center [353, 215] width 630 height 90
click at [35, 42] on div "Home" at bounding box center [35, 41] width 14 height 6
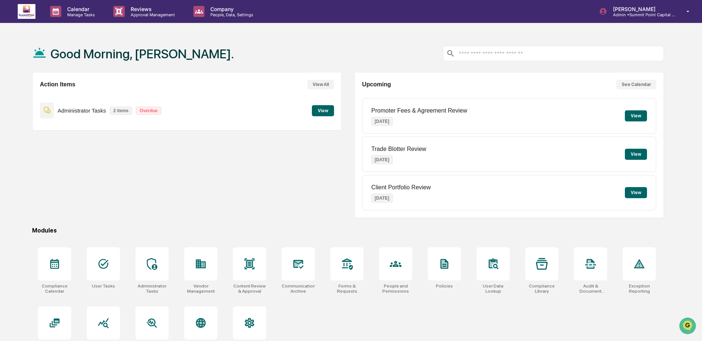
click at [325, 112] on button "View" at bounding box center [323, 110] width 22 height 11
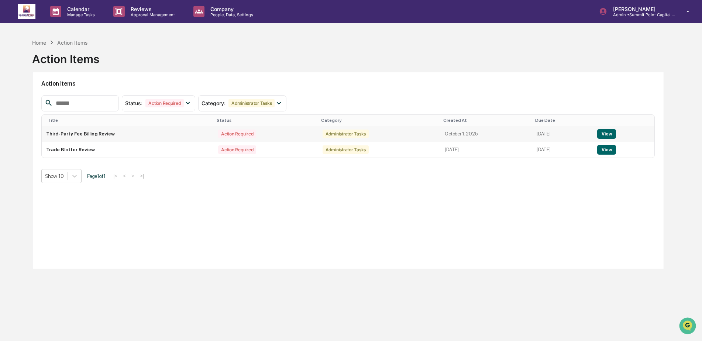
click at [610, 134] on button "View" at bounding box center [607, 134] width 19 height 10
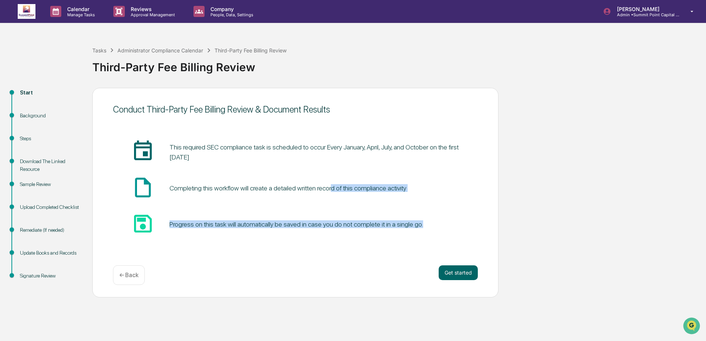
drag, startPoint x: 330, startPoint y: 181, endPoint x: 435, endPoint y: 243, distance: 121.9
click at [435, 243] on div "insert_invitation_icon This required SEC compliance task is scheduled to occur …" at bounding box center [295, 189] width 365 height 120
drag, startPoint x: 435, startPoint y: 243, endPoint x: 473, endPoint y: 235, distance: 39.7
click at [473, 235] on div "save_icon Progress on this task will automatically be saved in case you do not …" at bounding box center [295, 224] width 365 height 25
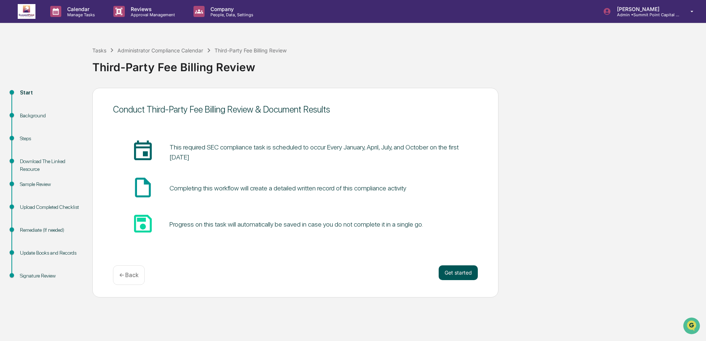
click at [476, 274] on button "Get started" at bounding box center [458, 273] width 39 height 15
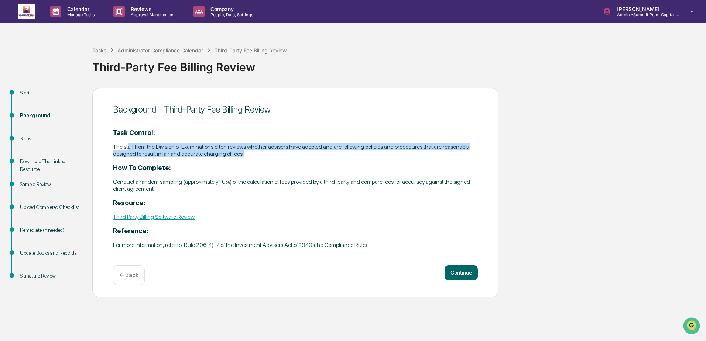
drag, startPoint x: 217, startPoint y: 151, endPoint x: 258, endPoint y: 157, distance: 41.4
click at [258, 157] on p "The staff from the Division of Examinations often reviews whether advisers have…" at bounding box center [295, 150] width 365 height 14
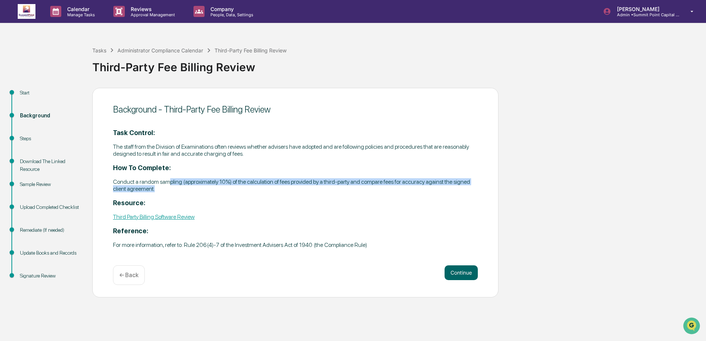
drag, startPoint x: 272, startPoint y: 181, endPoint x: 487, endPoint y: 191, distance: 215.2
click at [487, 191] on div "Background - Third-Party Fee Billing Review Task Control: The staff from the Di…" at bounding box center [295, 193] width 406 height 210
drag, startPoint x: 487, startPoint y: 191, endPoint x: 394, endPoint y: 196, distance: 92.8
click at [396, 195] on div "Task Control: The staff from the Division of Examinations often reviews whether…" at bounding box center [295, 189] width 365 height 120
click at [174, 214] on link "Third Party Billing Software Review" at bounding box center [154, 216] width 82 height 7
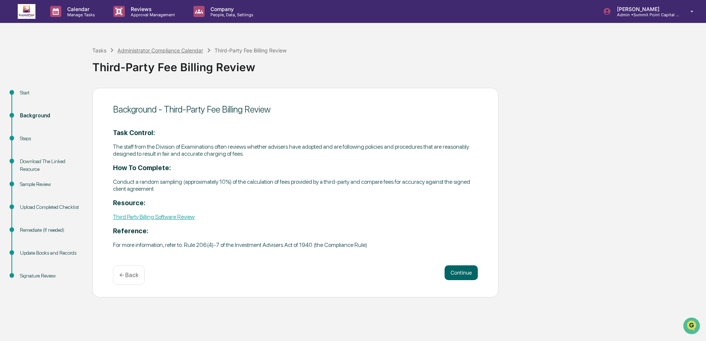
click at [143, 55] on div "Third-Party Fee Billing Review" at bounding box center [397, 64] width 610 height 19
click at [143, 49] on div "Administrator Compliance Calendar" at bounding box center [160, 50] width 86 height 6
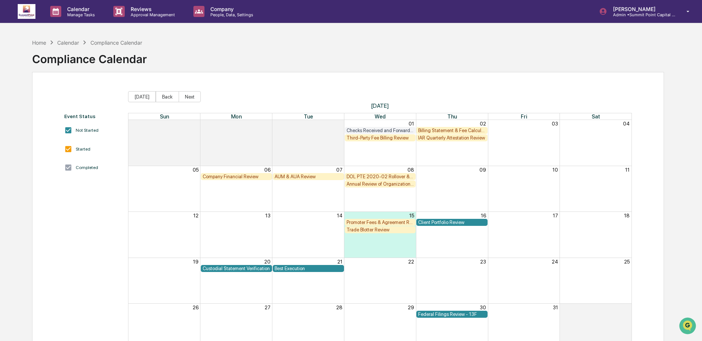
click at [369, 230] on div "Trade Blotter Review" at bounding box center [381, 230] width 68 height 6
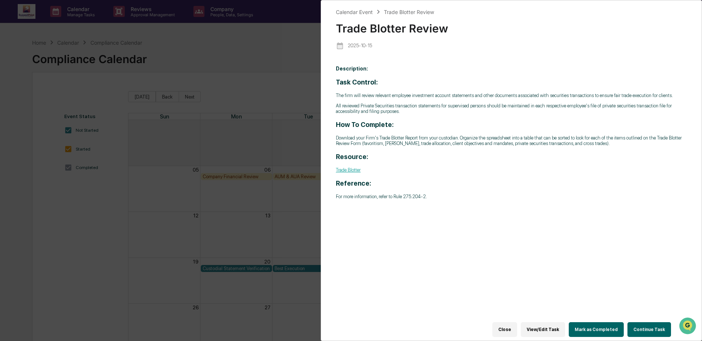
click at [369, 230] on div "Calendar Event Trade Blotter Review Trade Blotter Review [DATE] Description: Ta…" at bounding box center [351, 170] width 702 height 341
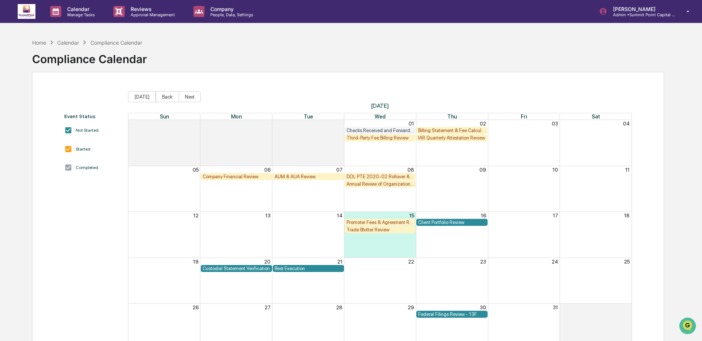
drag, startPoint x: 369, startPoint y: 230, endPoint x: 362, endPoint y: 240, distance: 11.4
click at [362, 240] on div "Month View" at bounding box center [380, 234] width 72 height 45
click at [64, 47] on div "Compliance Calendar" at bounding box center [89, 56] width 115 height 19
click at [50, 45] on icon at bounding box center [52, 42] width 8 height 8
click at [41, 43] on div "Home" at bounding box center [39, 43] width 14 height 6
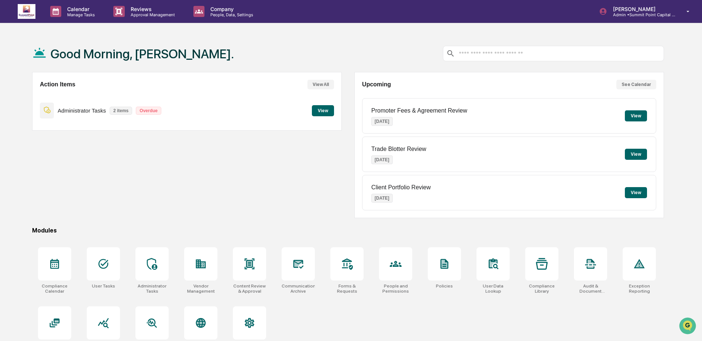
click at [351, 111] on div "Action Items View All Administrator Tasks 2 items Overdue View Upcoming See Cal…" at bounding box center [348, 145] width 632 height 146
click at [318, 113] on button "View" at bounding box center [323, 110] width 22 height 11
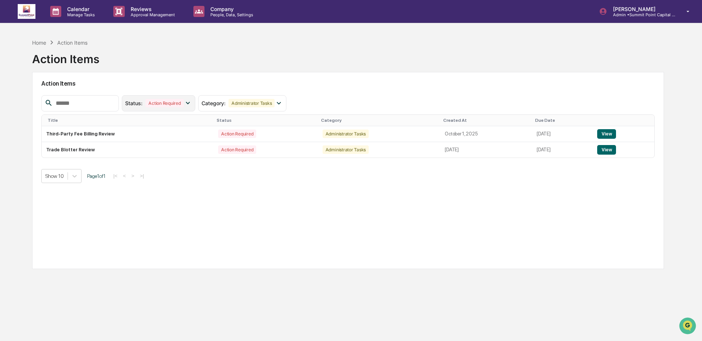
click at [184, 104] on div "Action Required" at bounding box center [165, 103] width 38 height 8
click at [254, 105] on div "Administrator Tasks" at bounding box center [252, 103] width 46 height 8
click at [232, 69] on div "Home Action Items Action Items" at bounding box center [348, 53] width 632 height 37
click at [276, 154] on td "Action Required" at bounding box center [266, 150] width 105 height 16
click at [276, 153] on td "Action Required" at bounding box center [266, 150] width 105 height 16
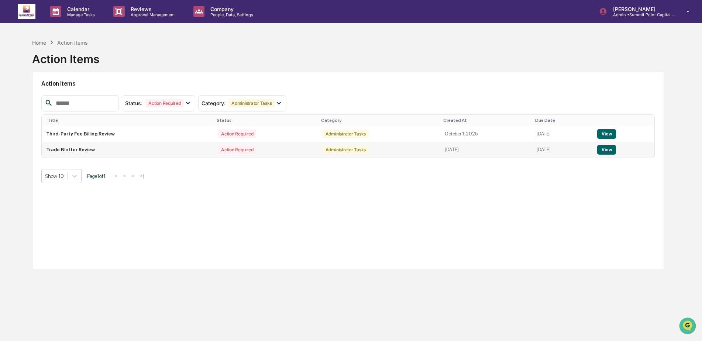
click at [137, 148] on td "Trade Blotter Review" at bounding box center [128, 150] width 172 height 16
click at [601, 153] on button "View" at bounding box center [607, 150] width 19 height 10
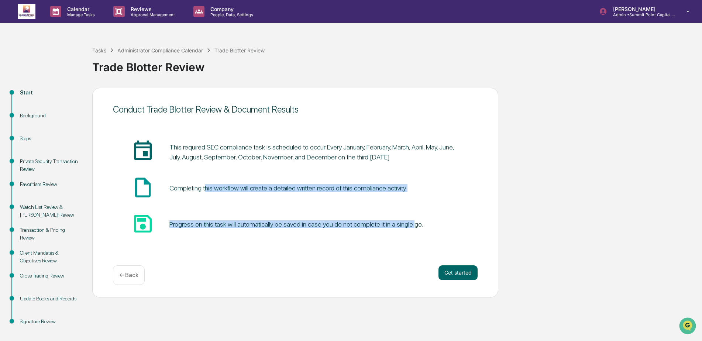
drag, startPoint x: 205, startPoint y: 188, endPoint x: 408, endPoint y: 222, distance: 205.2
click at [408, 222] on div "insert_invitation_icon This required SEC compliance task is scheduled to occur …" at bounding box center [295, 188] width 365 height 97
drag, startPoint x: 408, startPoint y: 222, endPoint x: 481, endPoint y: 240, distance: 75.7
click at [481, 240] on div "Conduct Trade Blotter Review & Document Results insert_invitation_icon This req…" at bounding box center [295, 193] width 406 height 210
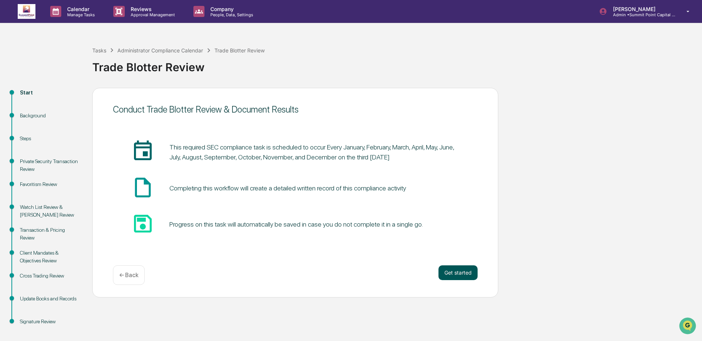
click at [464, 270] on button "Get started" at bounding box center [458, 273] width 39 height 15
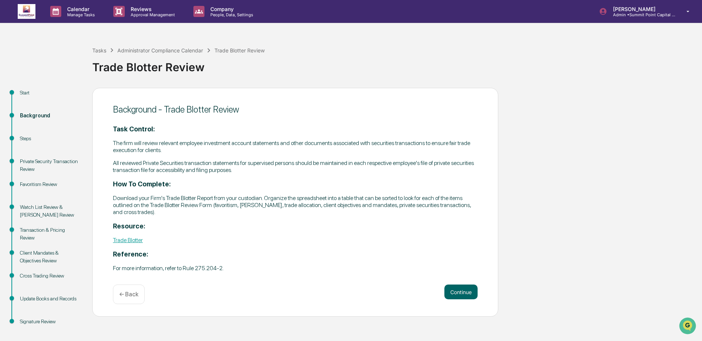
drag, startPoint x: 139, startPoint y: 147, endPoint x: 214, endPoint y: 212, distance: 99.0
click at [214, 212] on div "Task Control: The firm will review relevant employee investment account stateme…" at bounding box center [295, 198] width 365 height 147
drag, startPoint x: 214, startPoint y: 212, endPoint x: 209, endPoint y: 213, distance: 5.1
click at [209, 213] on p "Download your Firm's Trade Blotter Report from your custodian. Organize the spr…" at bounding box center [295, 205] width 365 height 21
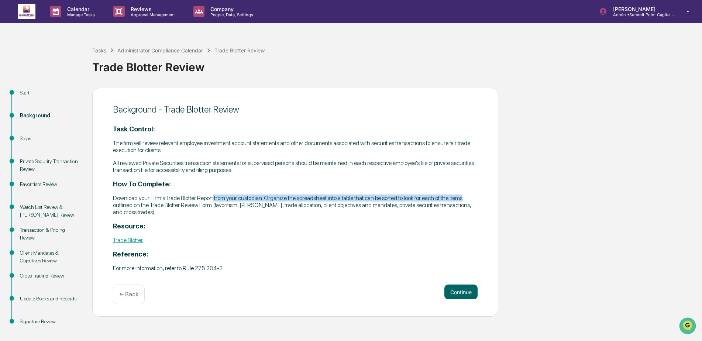
drag, startPoint x: 214, startPoint y: 196, endPoint x: 473, endPoint y: 197, distance: 258.9
click at [473, 197] on p "Download your Firm's Trade Blotter Report from your custodian. Organize the spr…" at bounding box center [295, 205] width 365 height 21
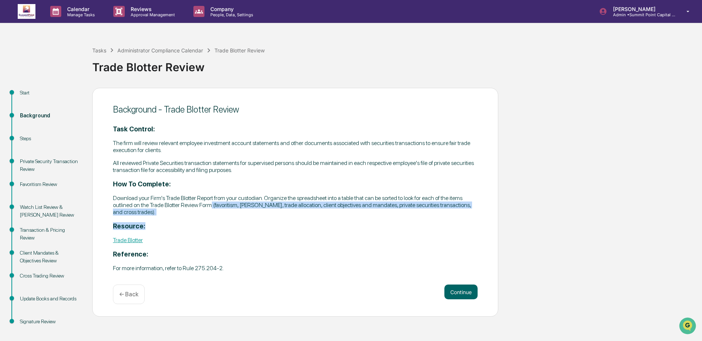
drag, startPoint x: 233, startPoint y: 204, endPoint x: 471, endPoint y: 222, distance: 238.2
click at [471, 222] on div "Task Control: The firm will review relevant employee investment account stateme…" at bounding box center [295, 198] width 365 height 147
drag, startPoint x: 471, startPoint y: 222, endPoint x: 269, endPoint y: 212, distance: 202.3
click at [269, 212] on p "Download your Firm's Trade Blotter Report from your custodian. Organize the spr…" at bounding box center [295, 205] width 365 height 21
